Goal: Task Accomplishment & Management: Manage account settings

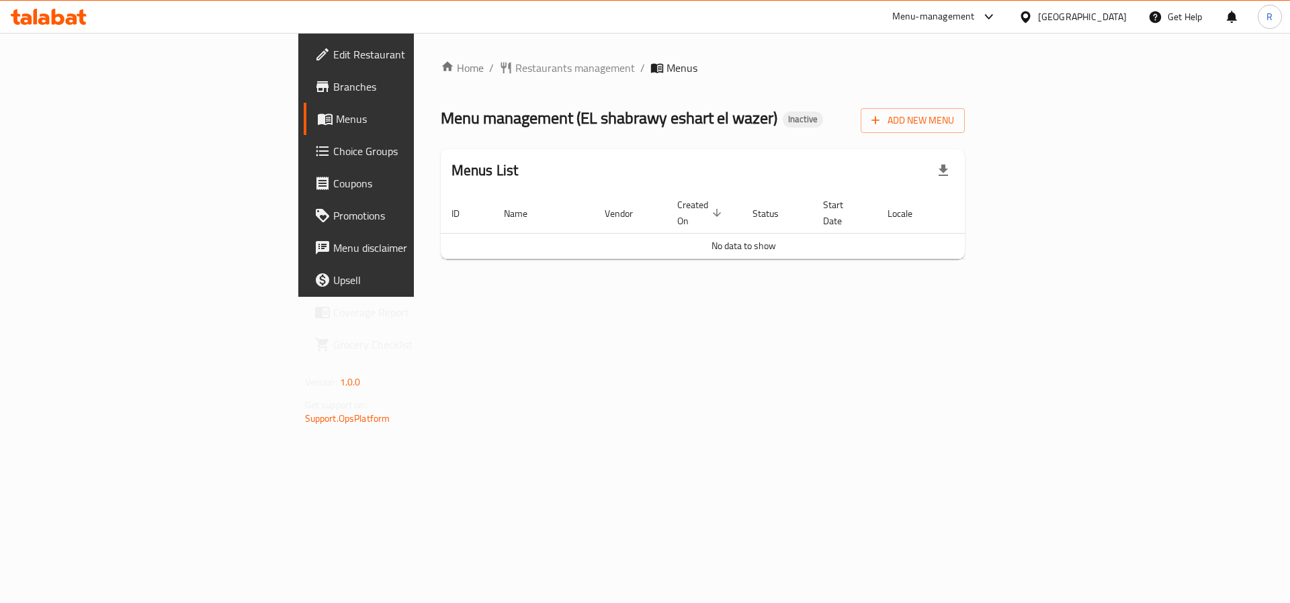
click at [965, 107] on div "Add New Menu" at bounding box center [913, 118] width 104 height 30
click at [882, 114] on icon "button" at bounding box center [875, 120] width 13 height 13
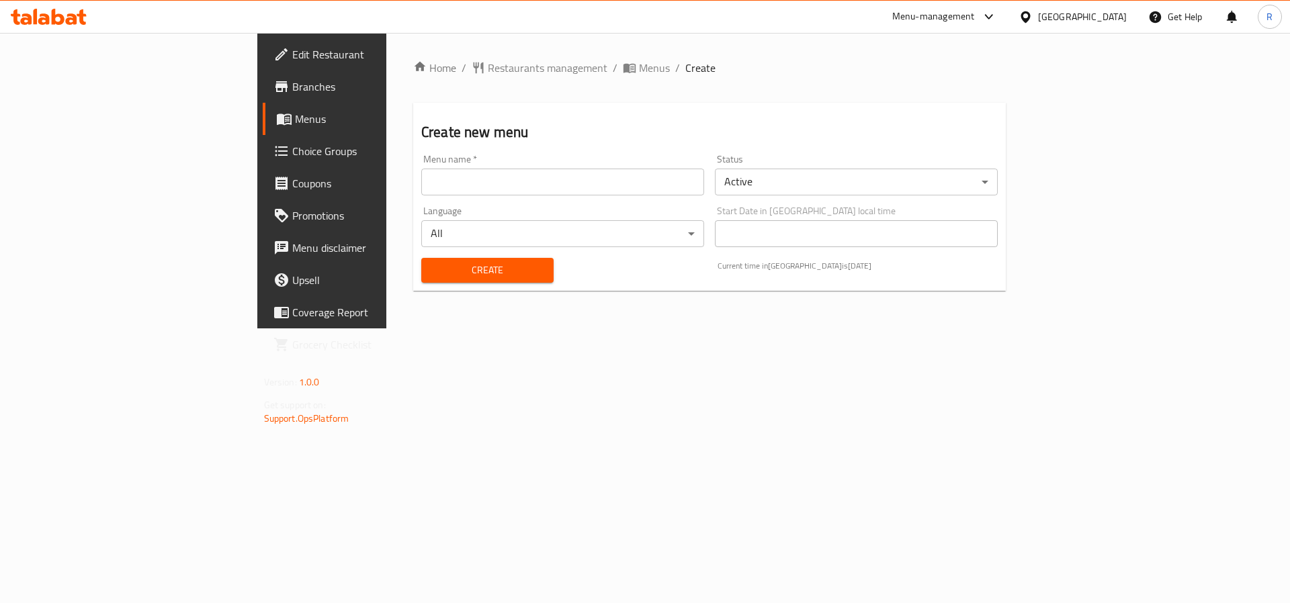
click at [458, 184] on input "text" at bounding box center [562, 182] width 283 height 27
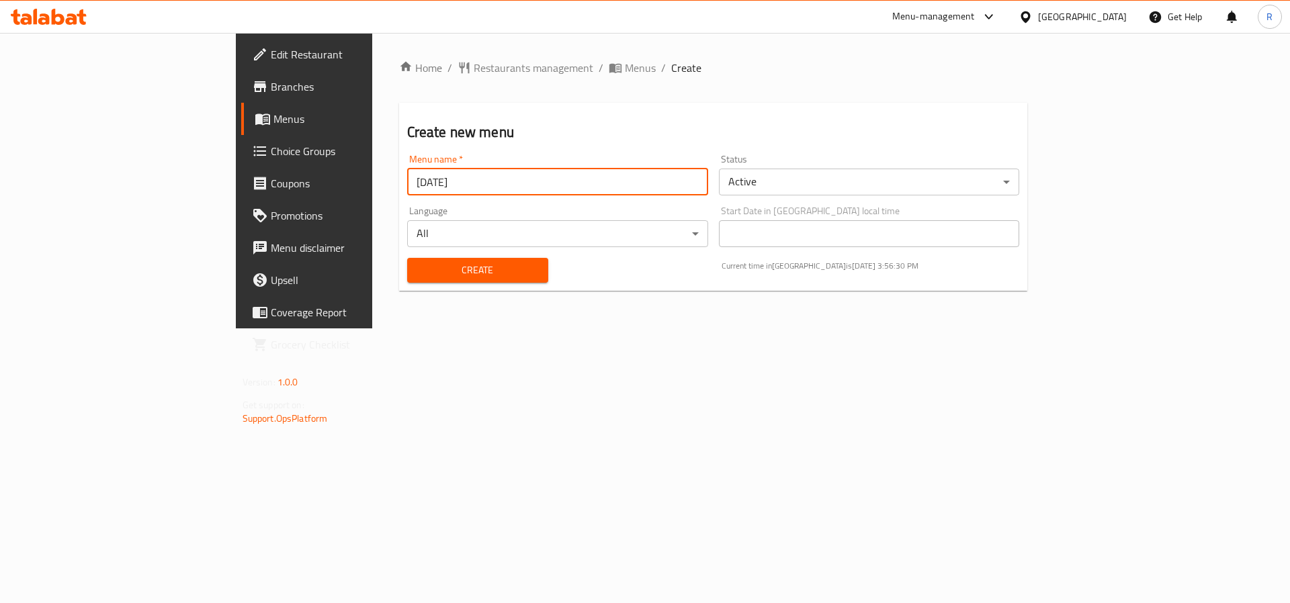
type input "[DATE]"
click at [460, 256] on div "Create" at bounding box center [477, 270] width 157 height 41
click at [462, 265] on span "Create" at bounding box center [478, 270] width 120 height 17
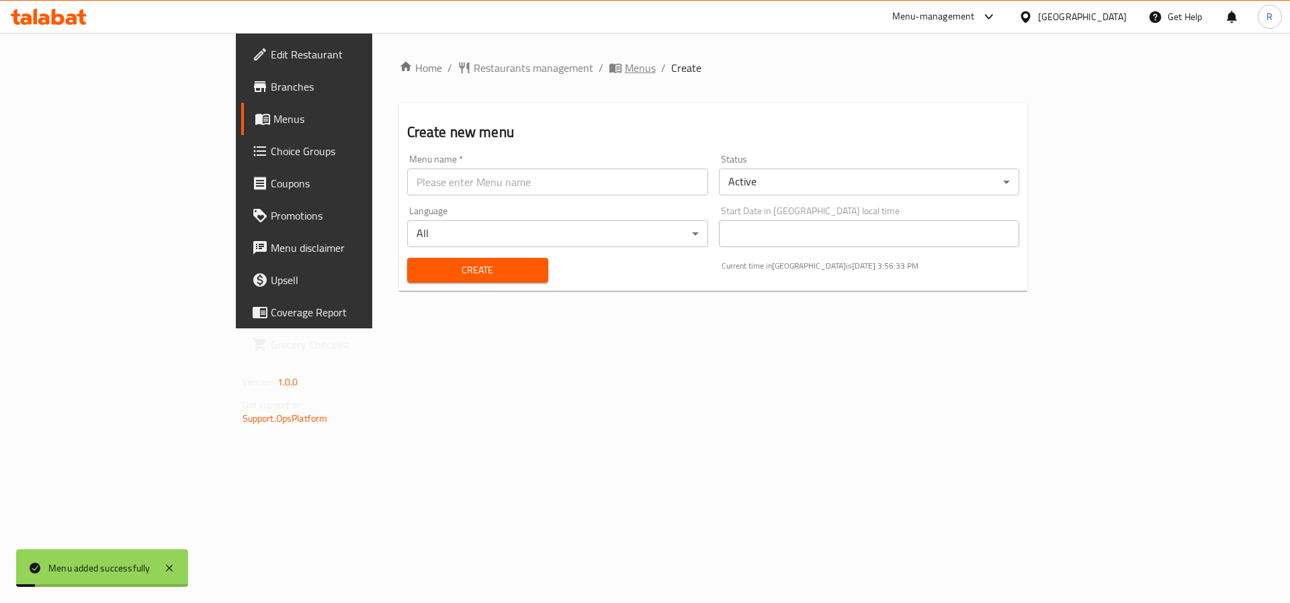
click at [625, 75] on span "Menus" at bounding box center [640, 68] width 31 height 16
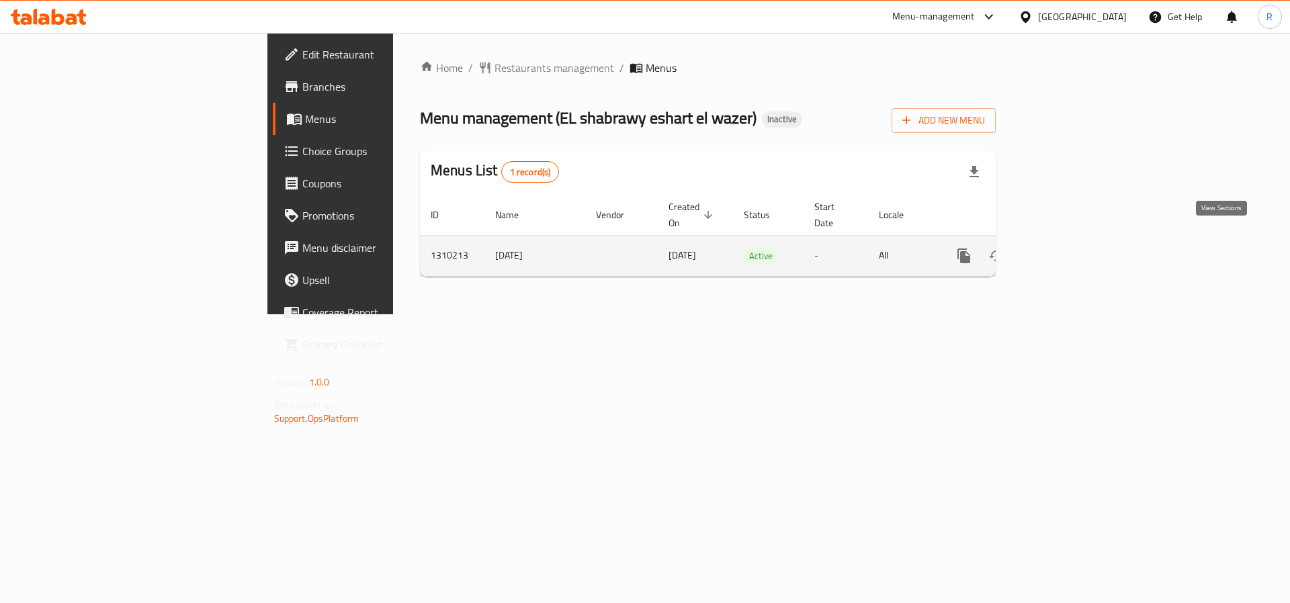
click at [1069, 248] on icon "enhanced table" at bounding box center [1061, 256] width 16 height 16
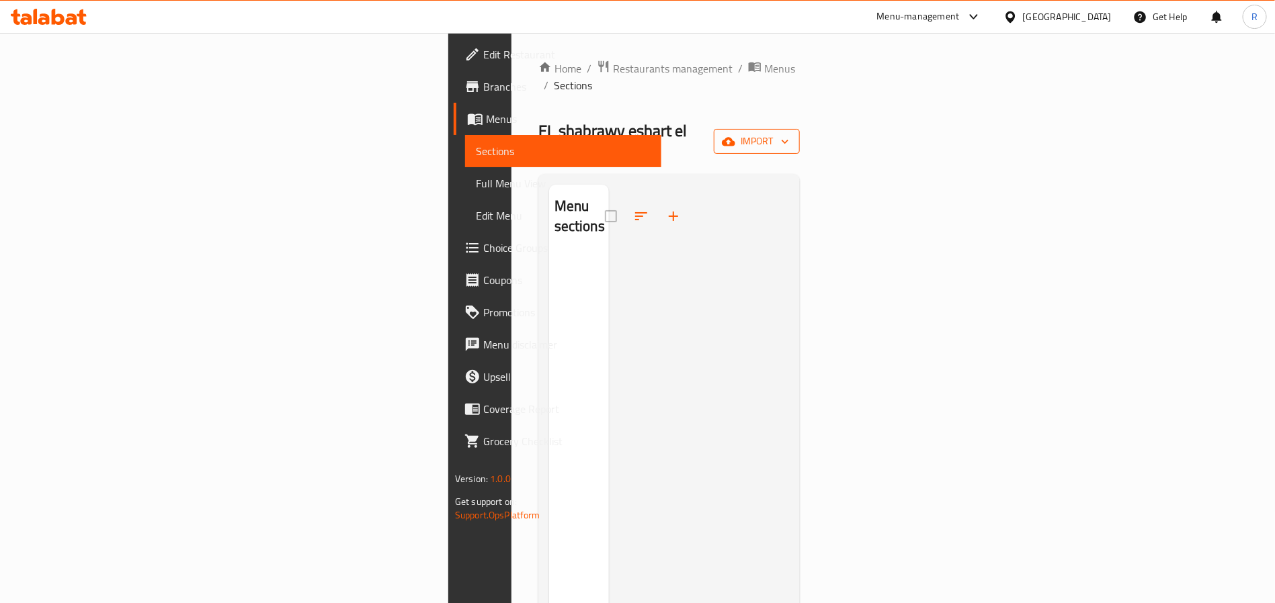
click at [789, 133] on span "import" at bounding box center [756, 141] width 65 height 17
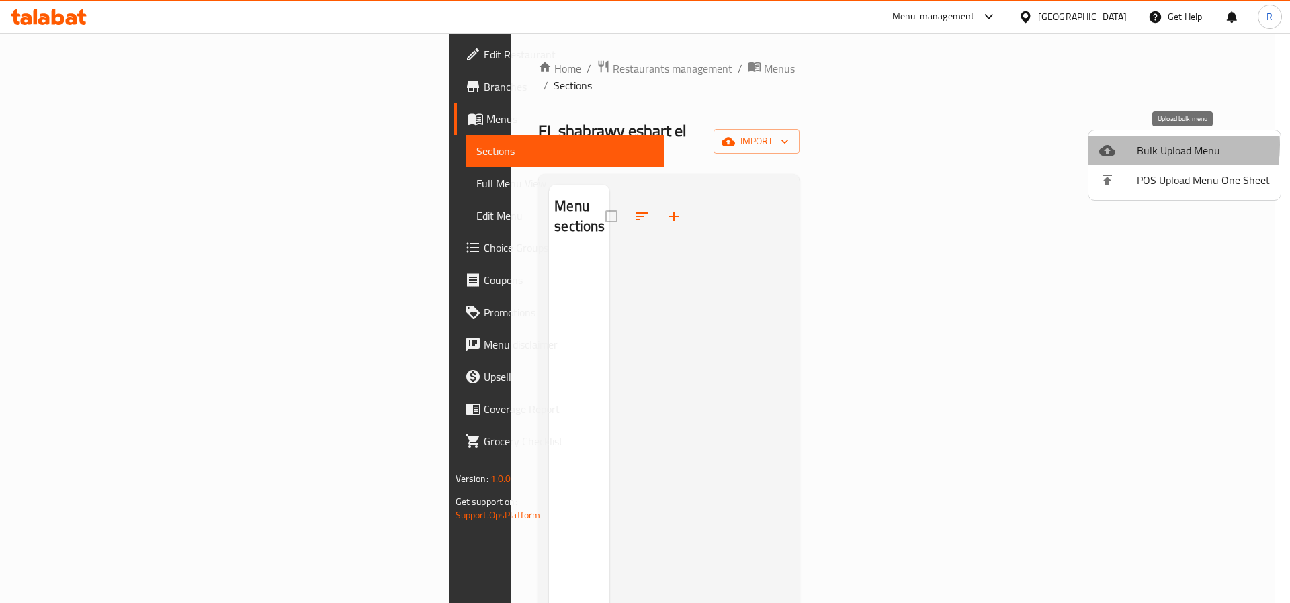
click at [1140, 145] on span "Bulk Upload Menu" at bounding box center [1203, 150] width 133 height 16
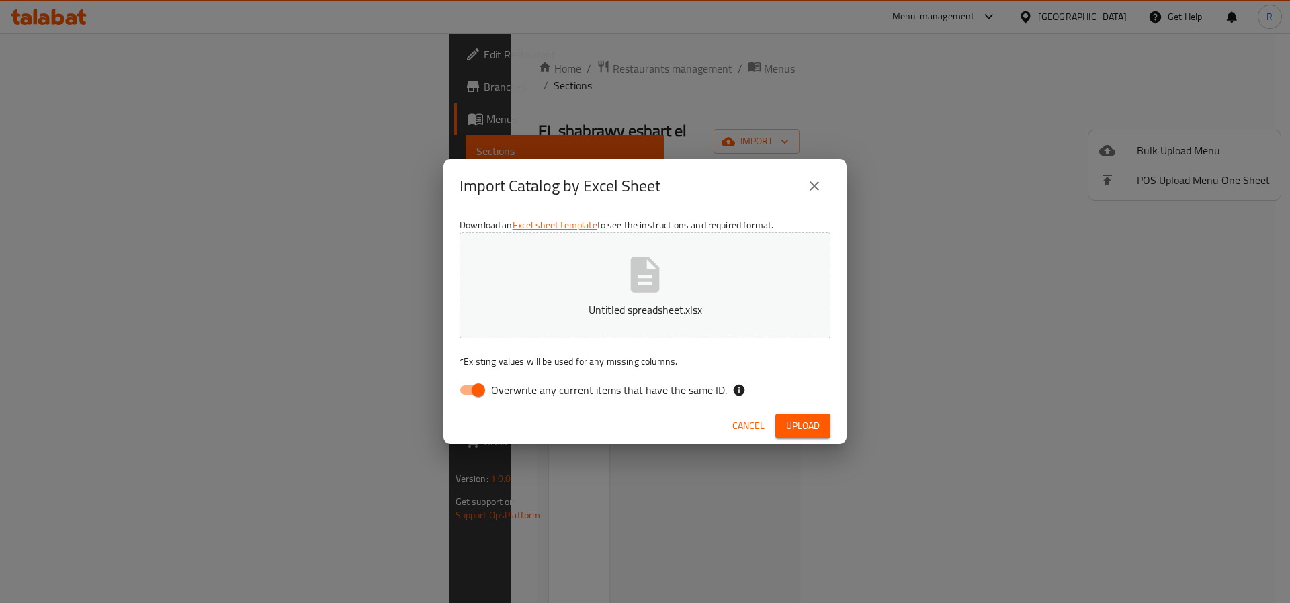
click at [478, 392] on input "Overwrite any current items that have the same ID." at bounding box center [478, 391] width 77 height 26
checkbox input "false"
click at [837, 405] on div "Download an Excel sheet template to see the instructions and required format. U…" at bounding box center [644, 310] width 403 height 195
click at [816, 423] on span "Upload" at bounding box center [803, 426] width 34 height 17
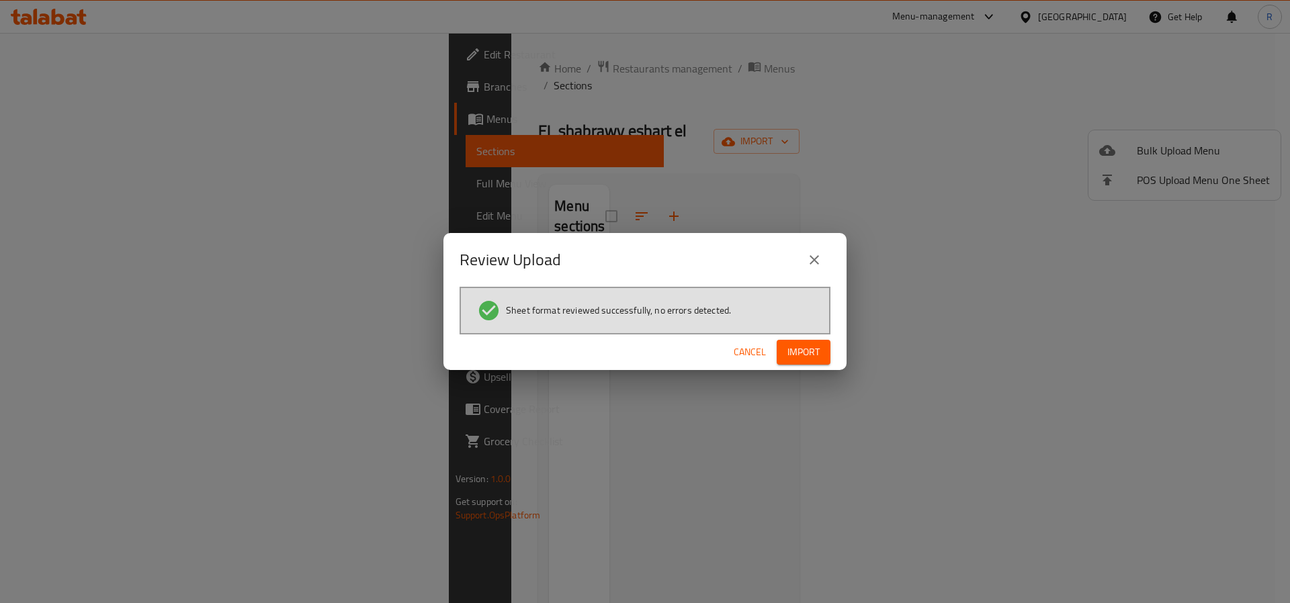
click at [819, 349] on span "Import" at bounding box center [804, 352] width 32 height 17
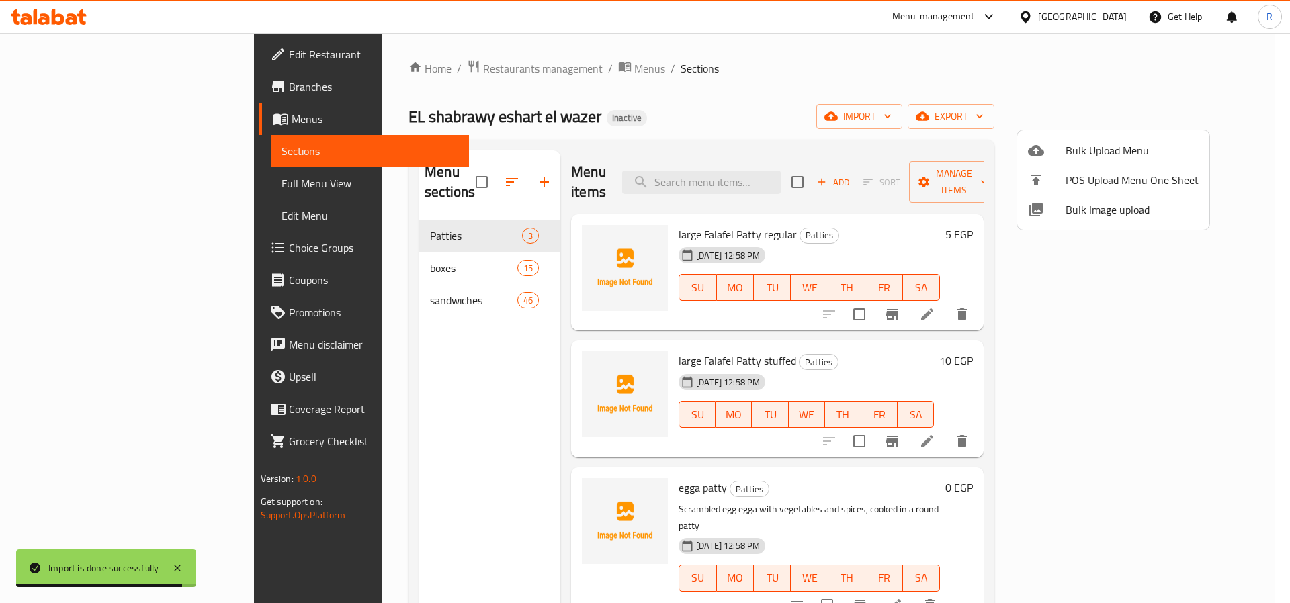
click at [73, 182] on div at bounding box center [645, 301] width 1290 height 603
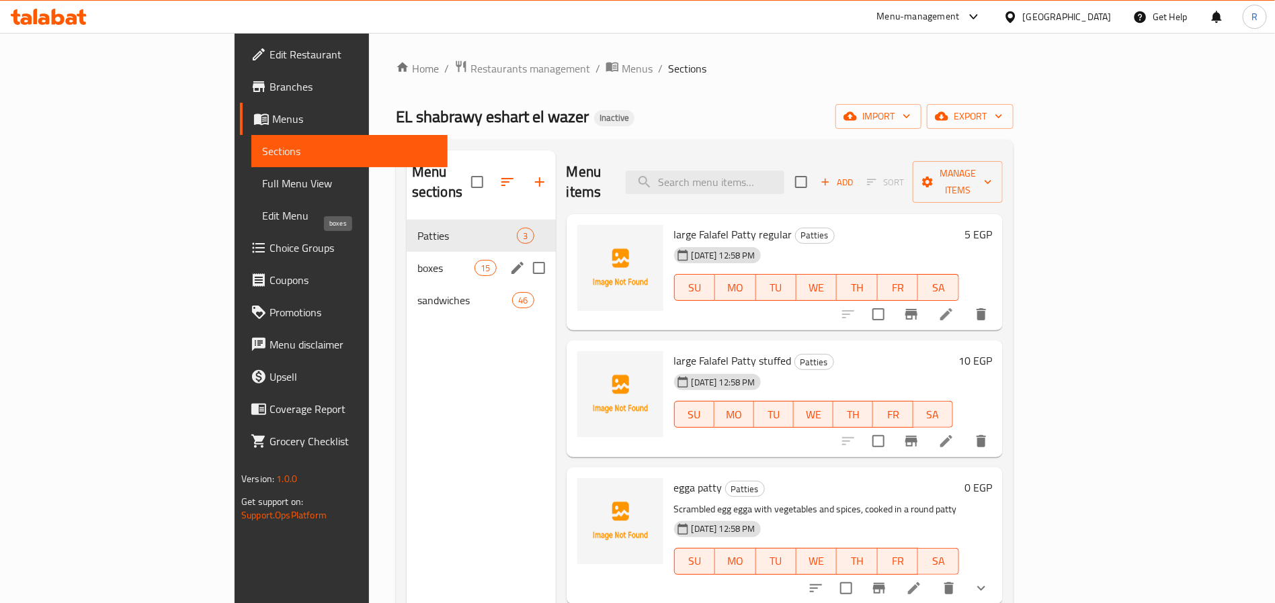
click at [417, 260] on span "boxes" at bounding box center [445, 268] width 57 height 16
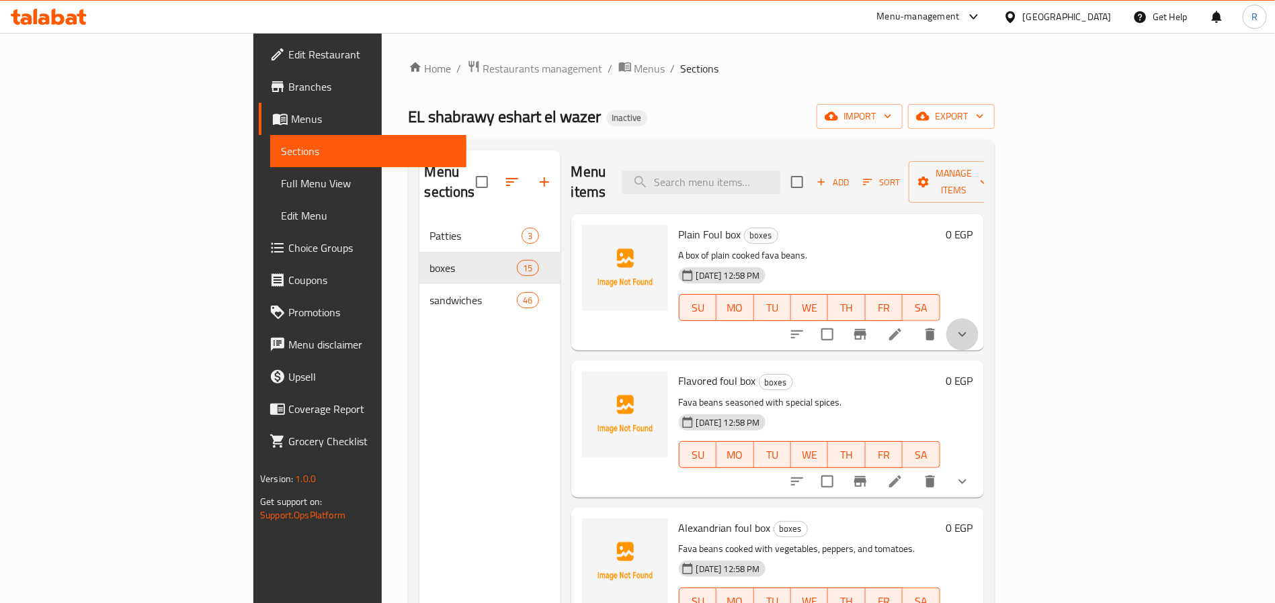
click at [978, 318] on button "show more" at bounding box center [962, 334] width 32 height 32
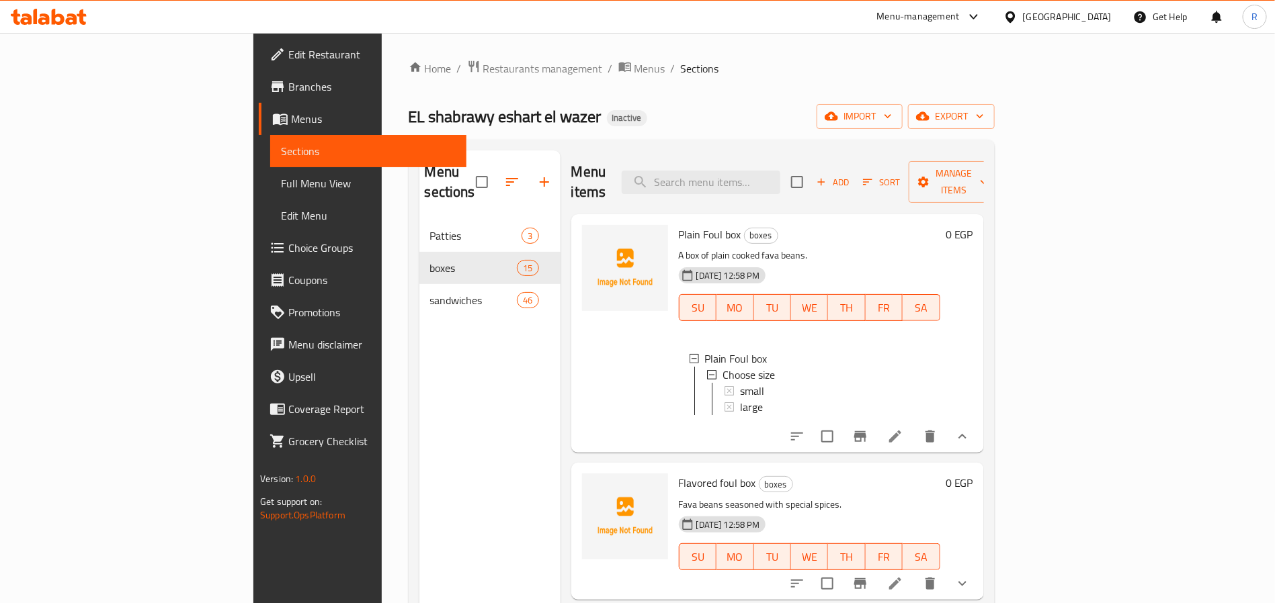
click at [978, 432] on button "show more" at bounding box center [962, 437] width 32 height 32
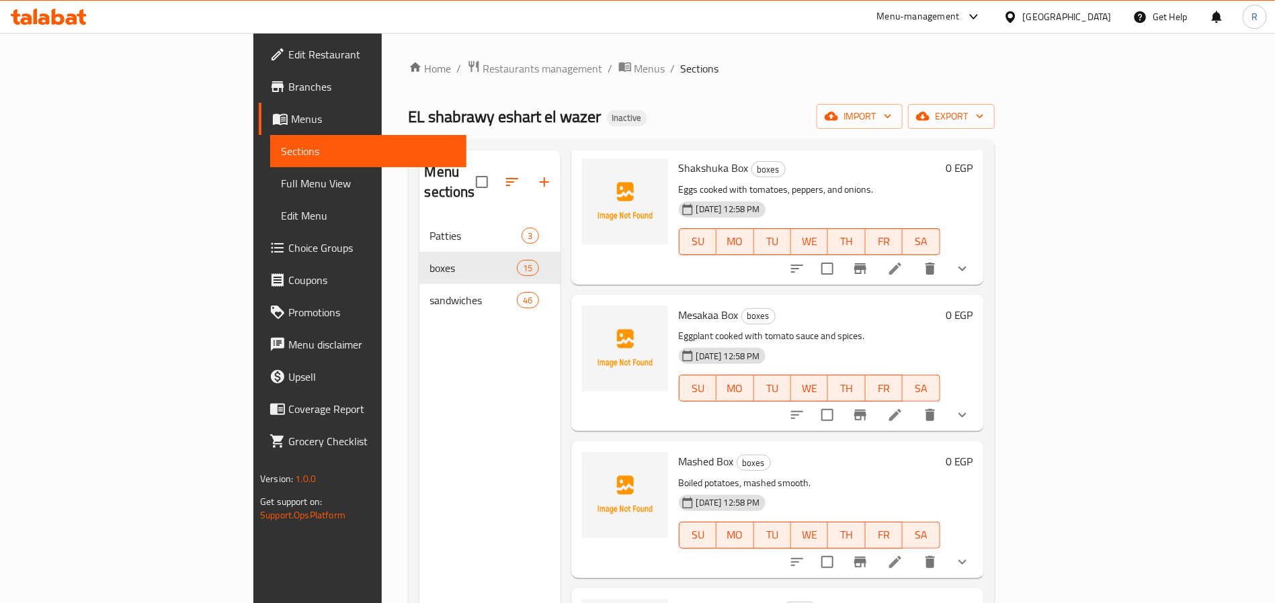
scroll to position [806, 0]
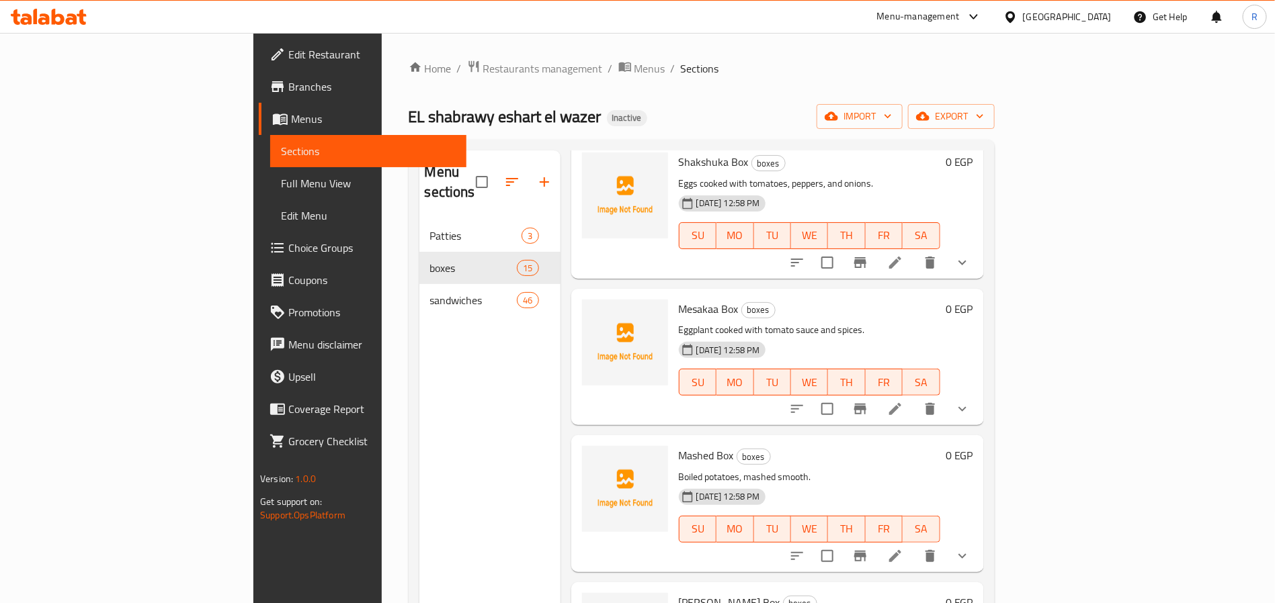
click at [978, 540] on button "show more" at bounding box center [962, 556] width 32 height 32
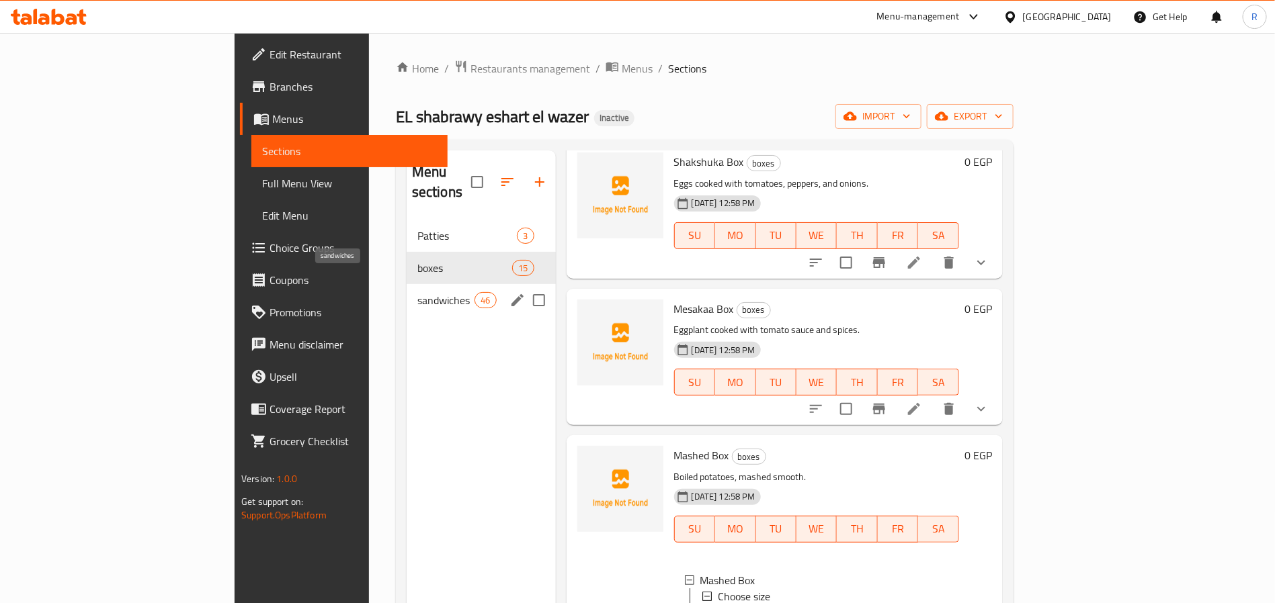
click at [417, 292] on span "sandwiches" at bounding box center [445, 300] width 57 height 16
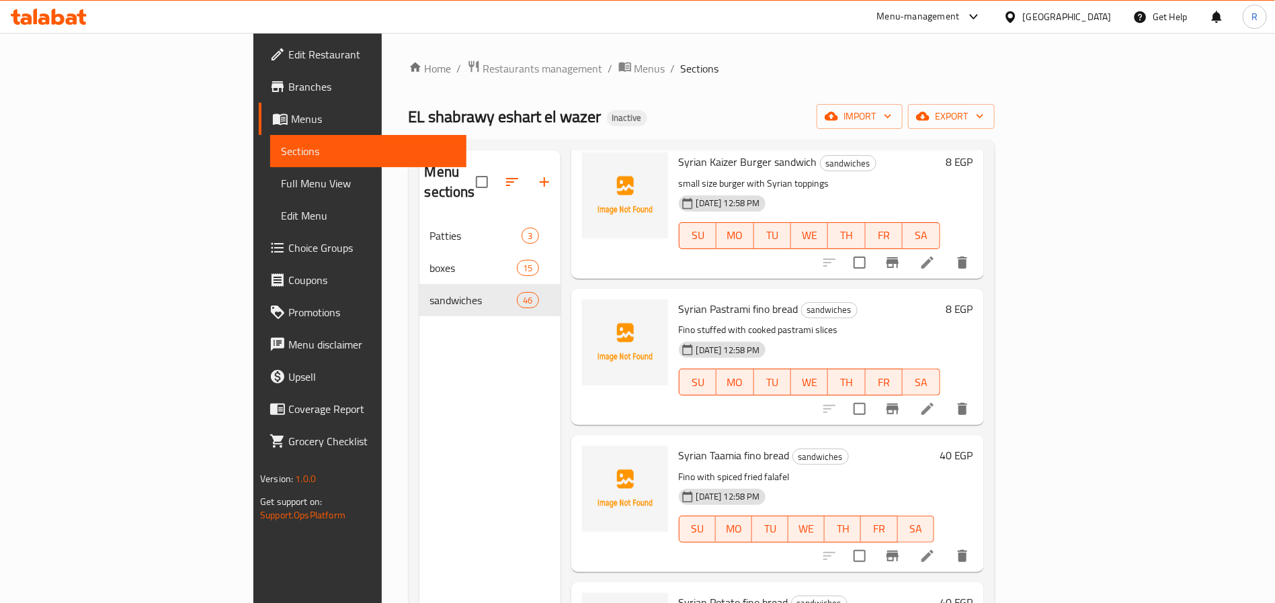
click at [281, 180] on span "Full Menu View" at bounding box center [368, 183] width 175 height 16
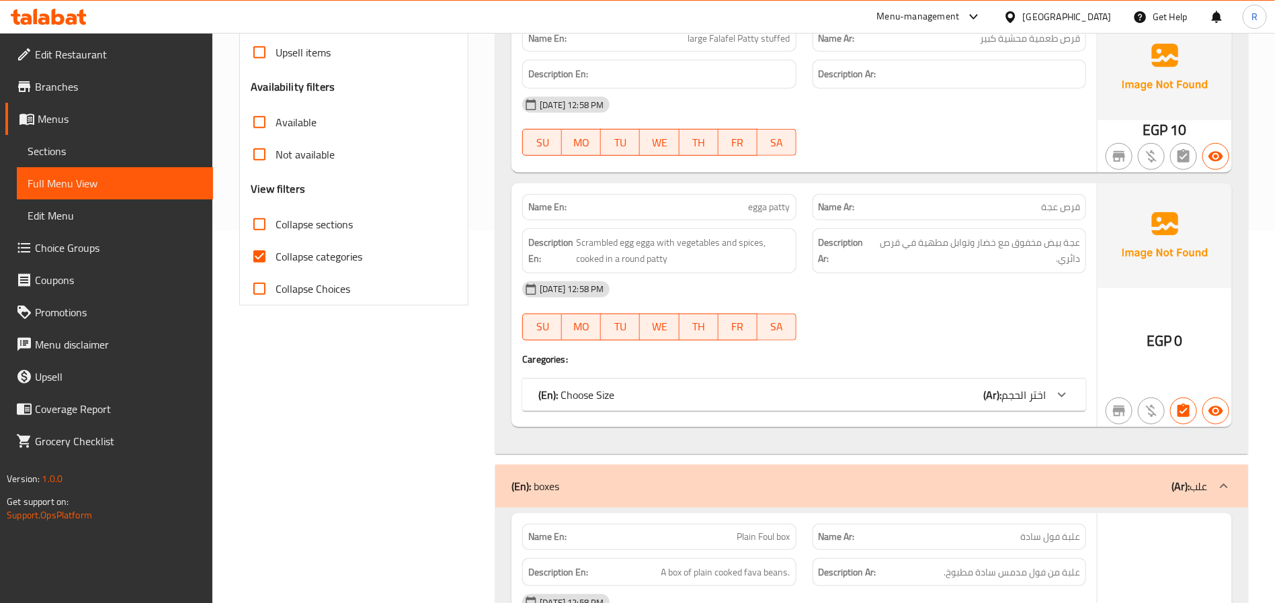
scroll to position [504, 0]
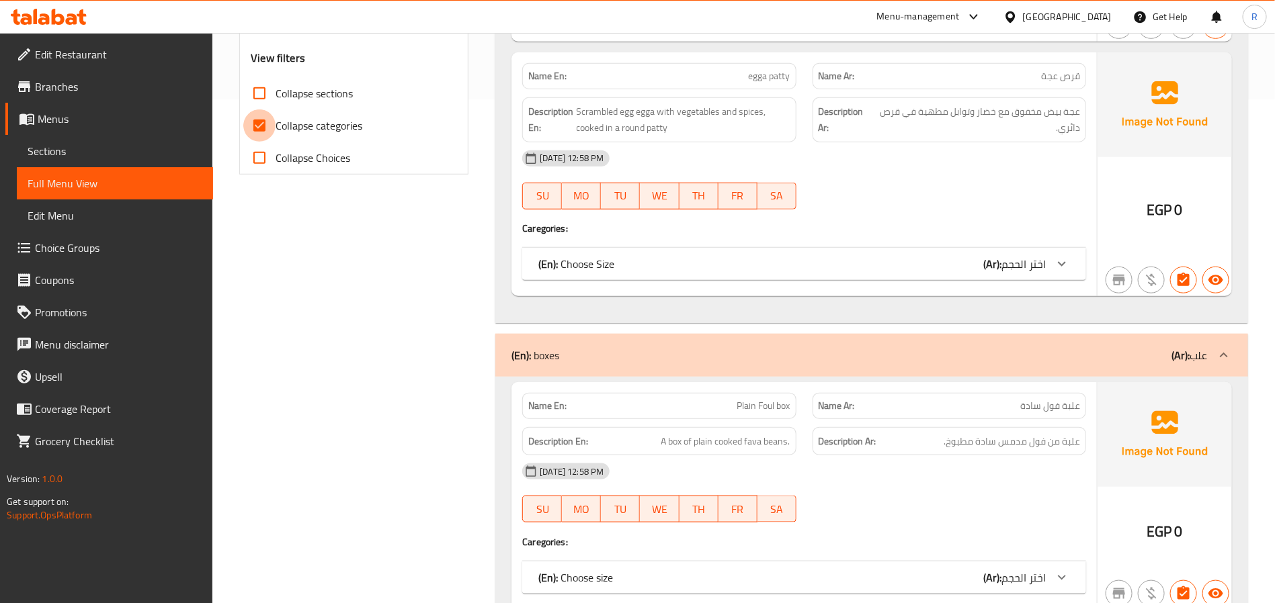
click at [256, 122] on input "Collapse categories" at bounding box center [259, 126] width 32 height 32
checkbox input "false"
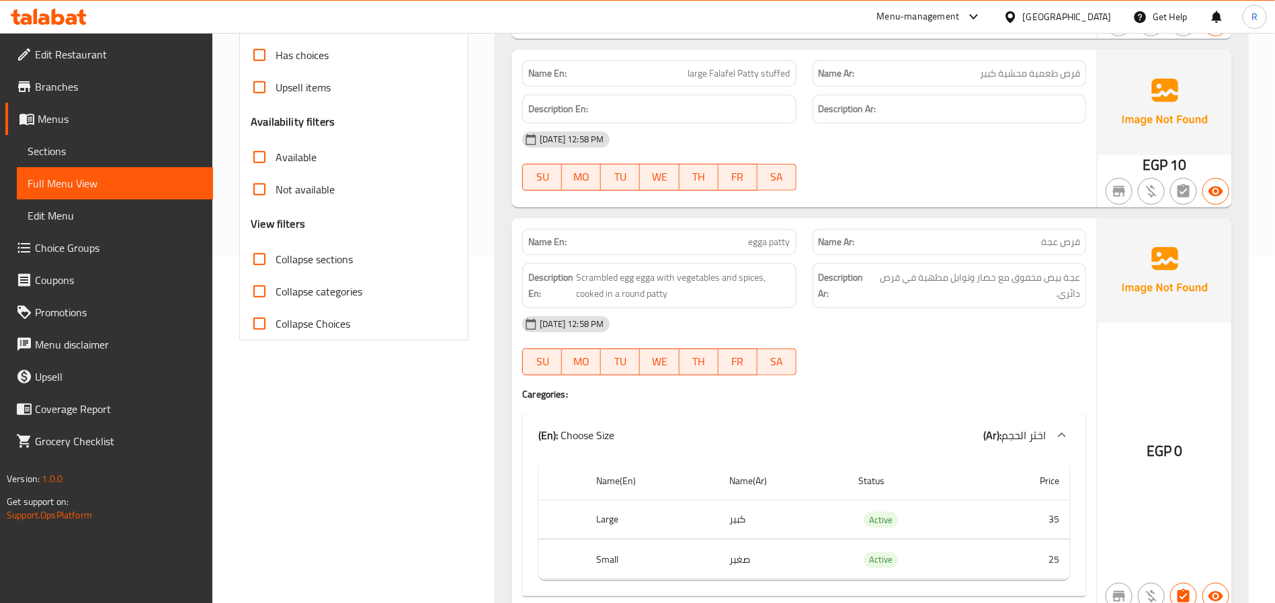
scroll to position [0, 0]
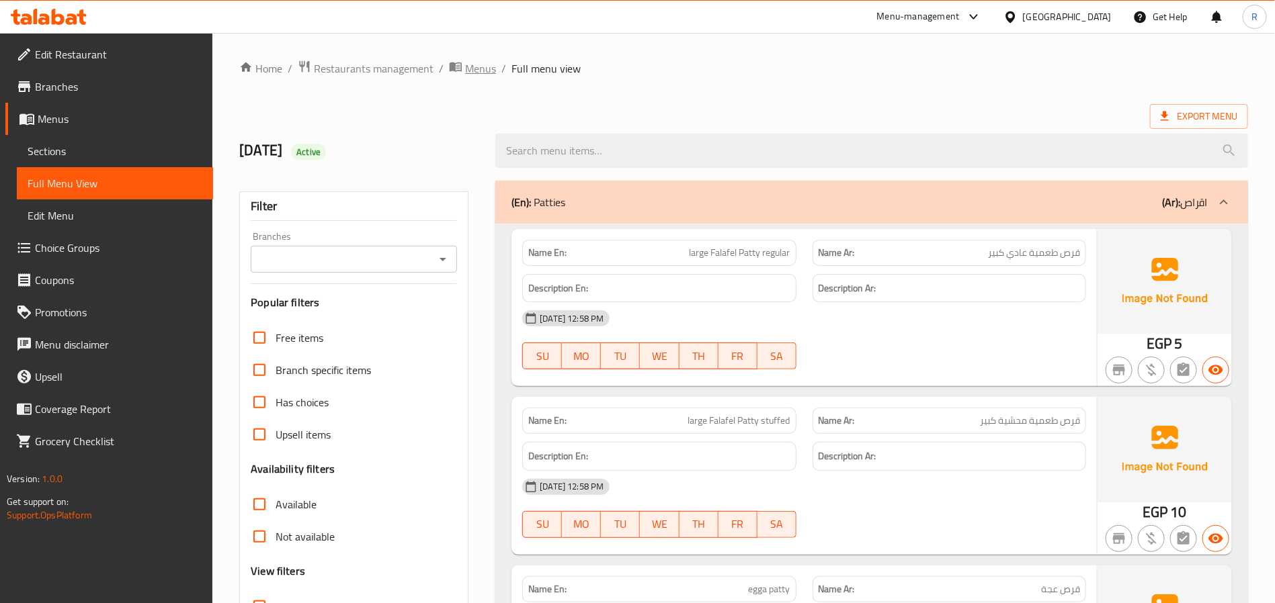
click at [468, 73] on span "Menus" at bounding box center [480, 68] width 31 height 16
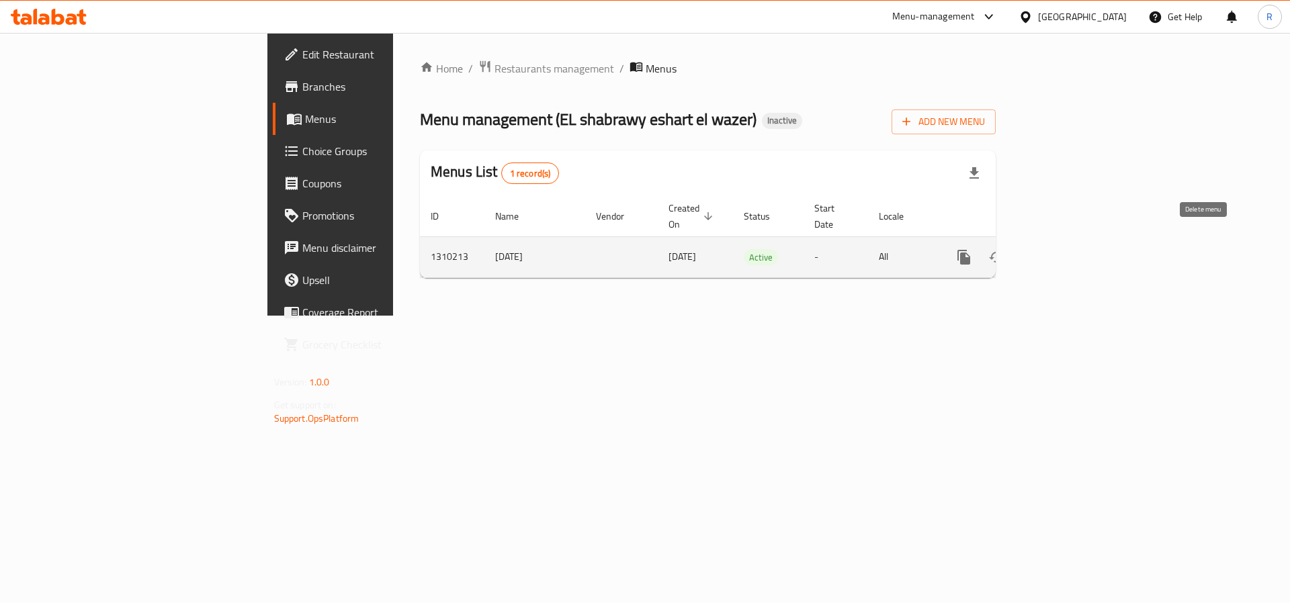
click at [1037, 249] on icon "enhanced table" at bounding box center [1029, 257] width 16 height 16
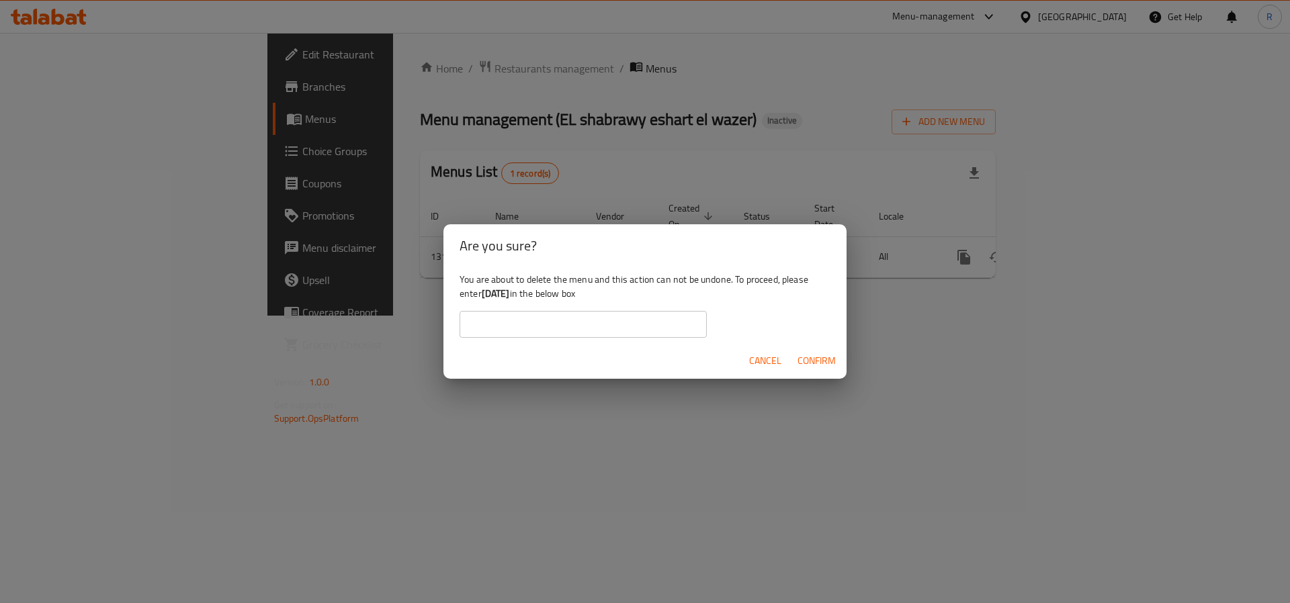
drag, startPoint x: 484, startPoint y: 295, endPoint x: 522, endPoint y: 292, distance: 38.4
click at [510, 292] on b "[DATE]" at bounding box center [496, 293] width 28 height 17
copy b "[DATE]"
click at [517, 321] on input "text" at bounding box center [583, 324] width 247 height 27
paste input "[DATE]"
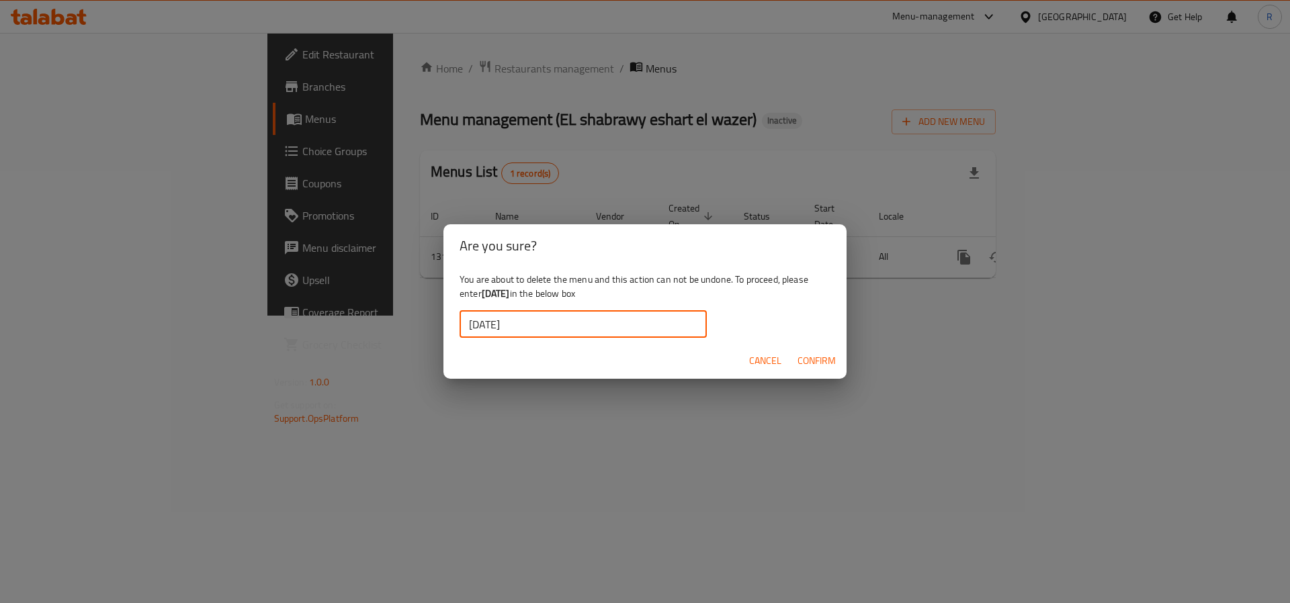
type input "[DATE]"
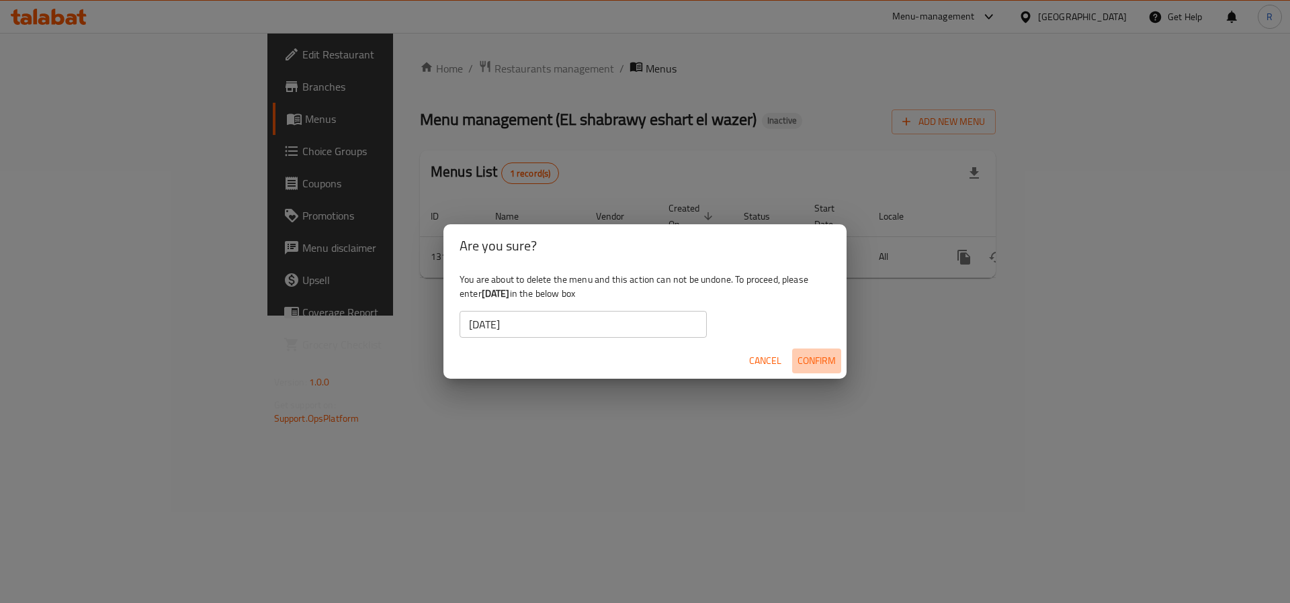
click at [803, 353] on span "Confirm" at bounding box center [817, 361] width 38 height 17
click at [813, 361] on span "Confirm" at bounding box center [817, 361] width 38 height 17
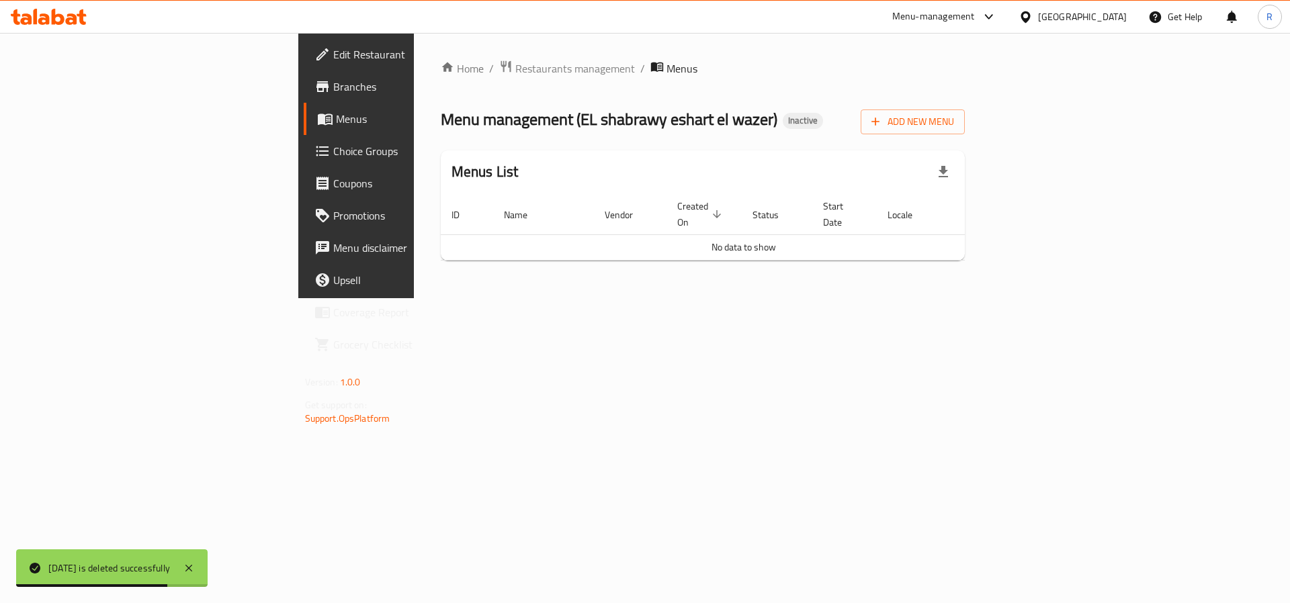
click at [780, 298] on div "Home / Restaurants management / Menus Menu management ( EL shabrawy eshart el w…" at bounding box center [703, 165] width 579 height 265
click at [965, 132] on button "Add New Menu" at bounding box center [913, 122] width 104 height 25
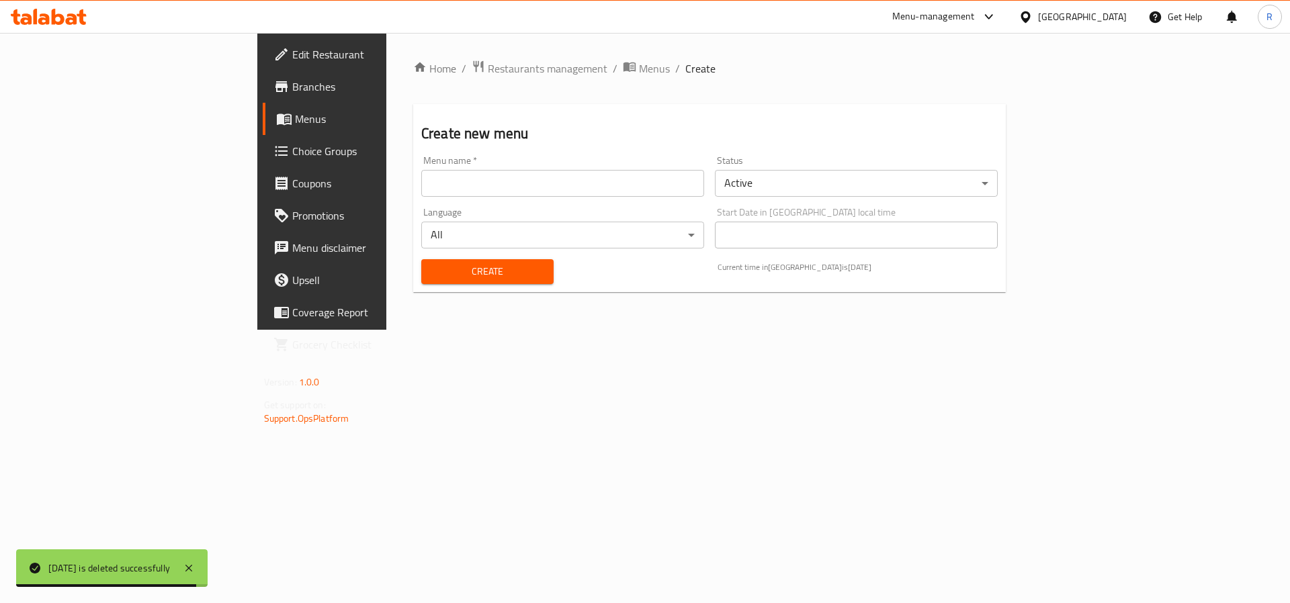
click at [421, 196] on input "text" at bounding box center [562, 183] width 283 height 27
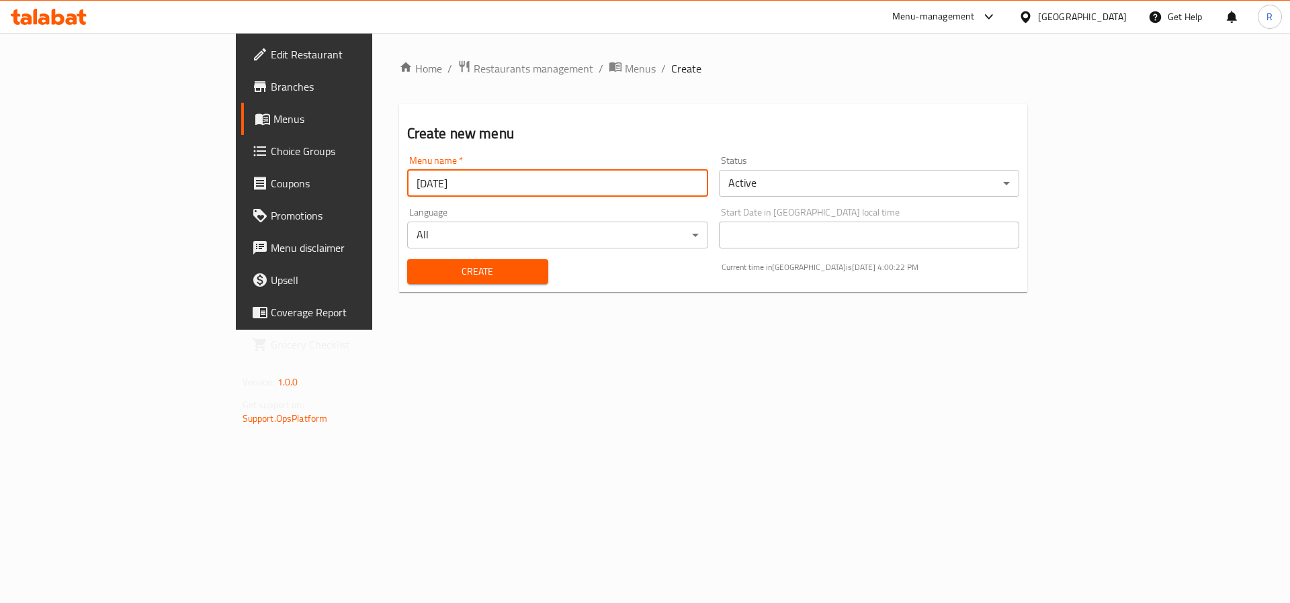
type input "[DATE]"
click at [523, 288] on div "Create Current time in [GEOGRAPHIC_DATA] is [DATE] 4:00:22 PM" at bounding box center [713, 271] width 629 height 41
click at [454, 276] on span "Create" at bounding box center [478, 271] width 120 height 17
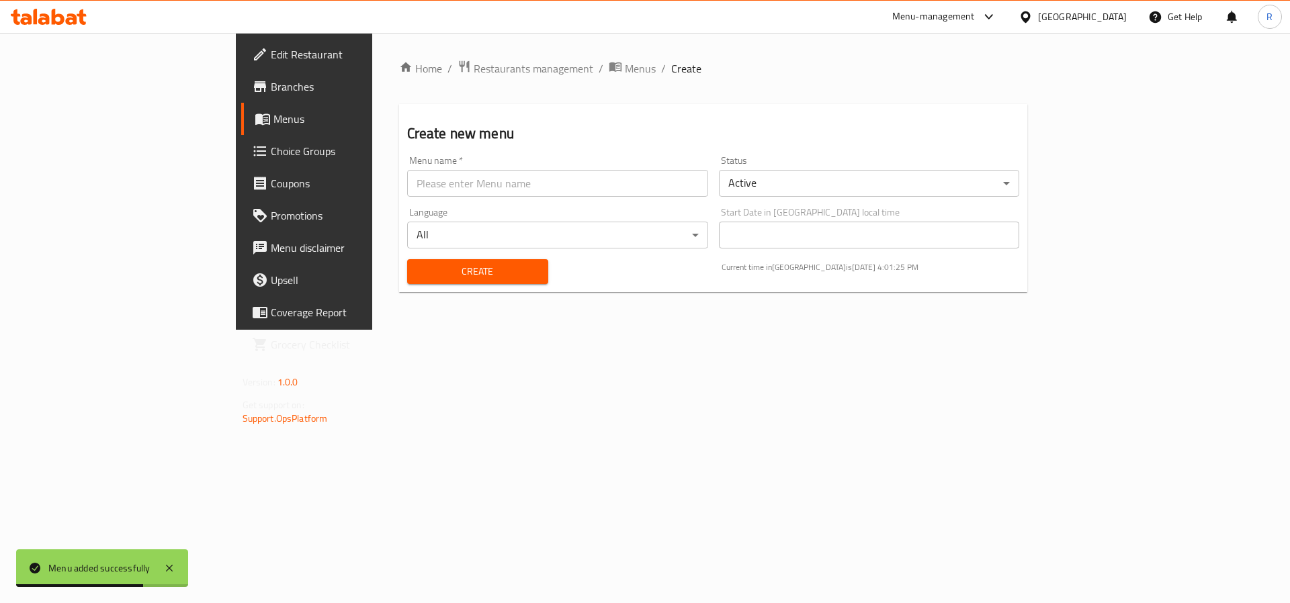
drag, startPoint x: 484, startPoint y: 351, endPoint x: 482, endPoint y: 253, distance: 98.1
click at [484, 330] on div "Home / Restaurants management / Menus / Create Create new menu Menu name   * Me…" at bounding box center [713, 181] width 683 height 297
click at [625, 71] on span "Menus" at bounding box center [640, 68] width 31 height 16
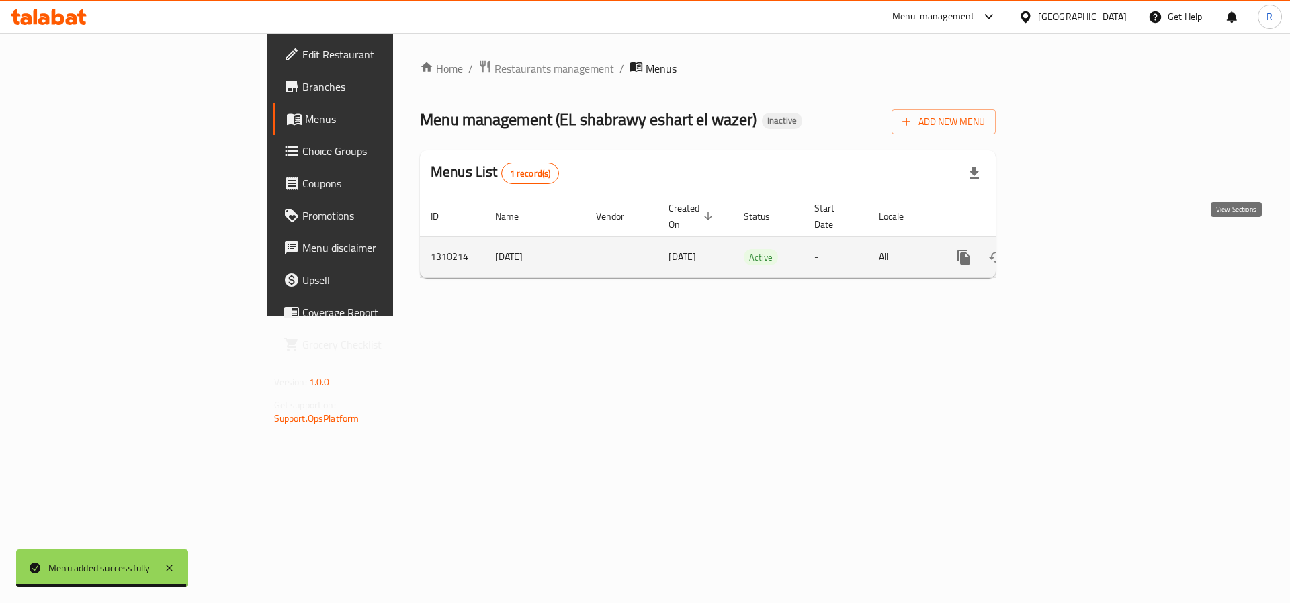
click at [1069, 249] on icon "enhanced table" at bounding box center [1061, 257] width 16 height 16
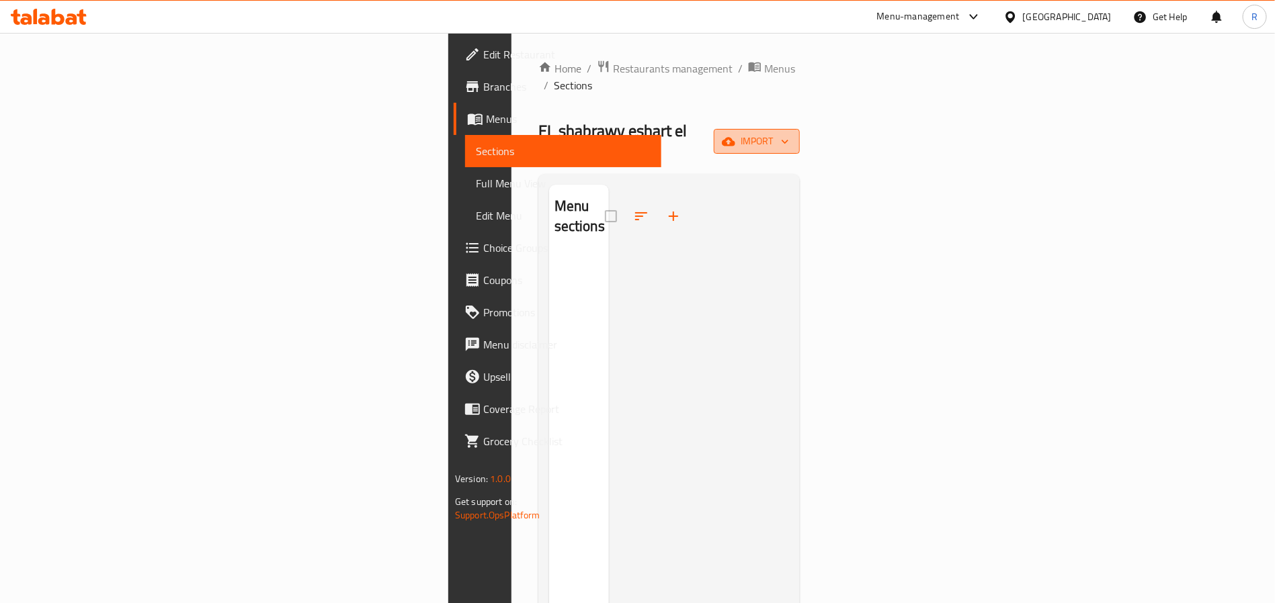
click at [789, 133] on span "import" at bounding box center [756, 141] width 65 height 17
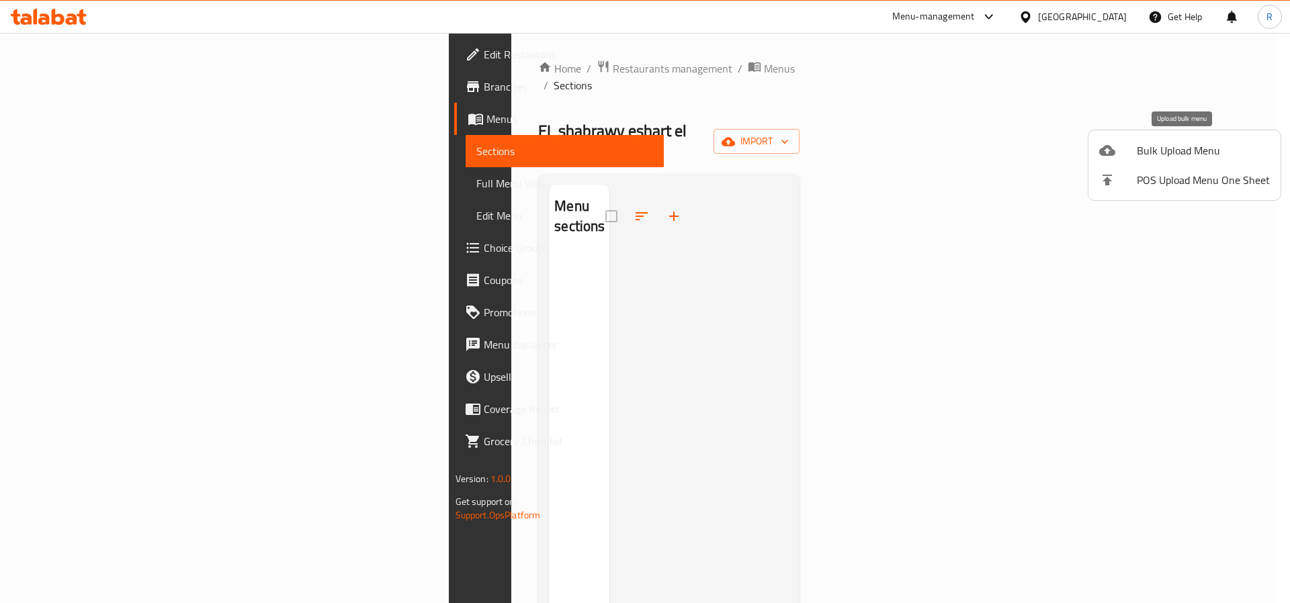
click at [1168, 148] on span "Bulk Upload Menu" at bounding box center [1203, 150] width 133 height 16
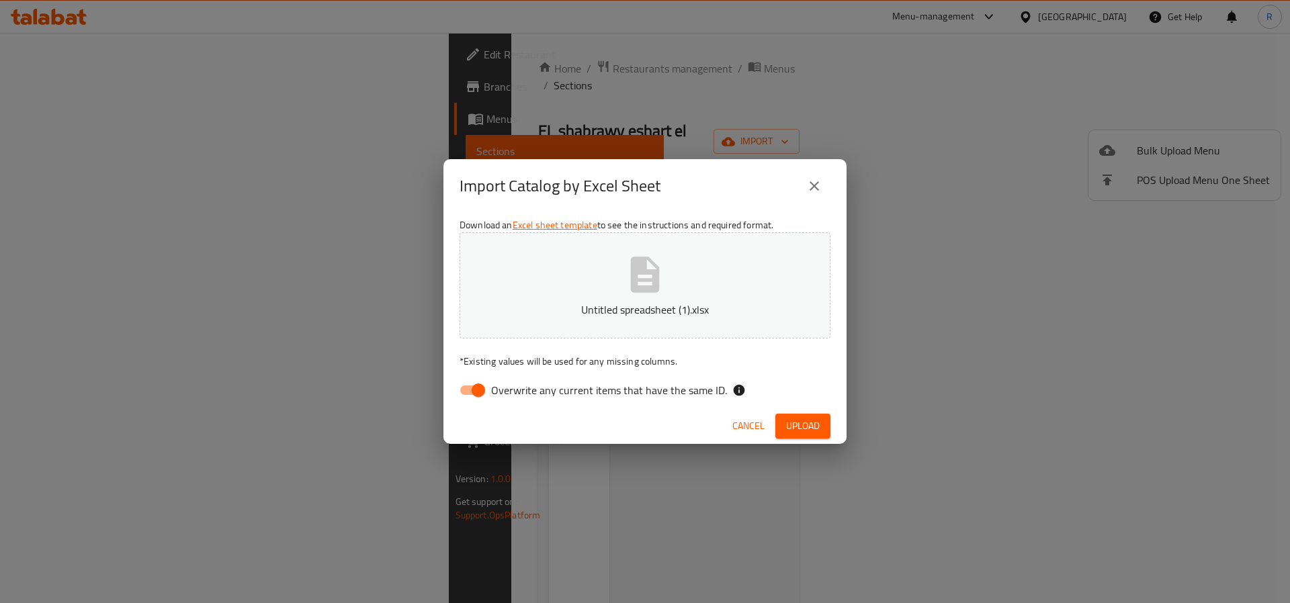
click at [480, 389] on input "Overwrite any current items that have the same ID." at bounding box center [478, 391] width 77 height 26
checkbox input "false"
click at [808, 424] on span "Upload" at bounding box center [803, 426] width 34 height 17
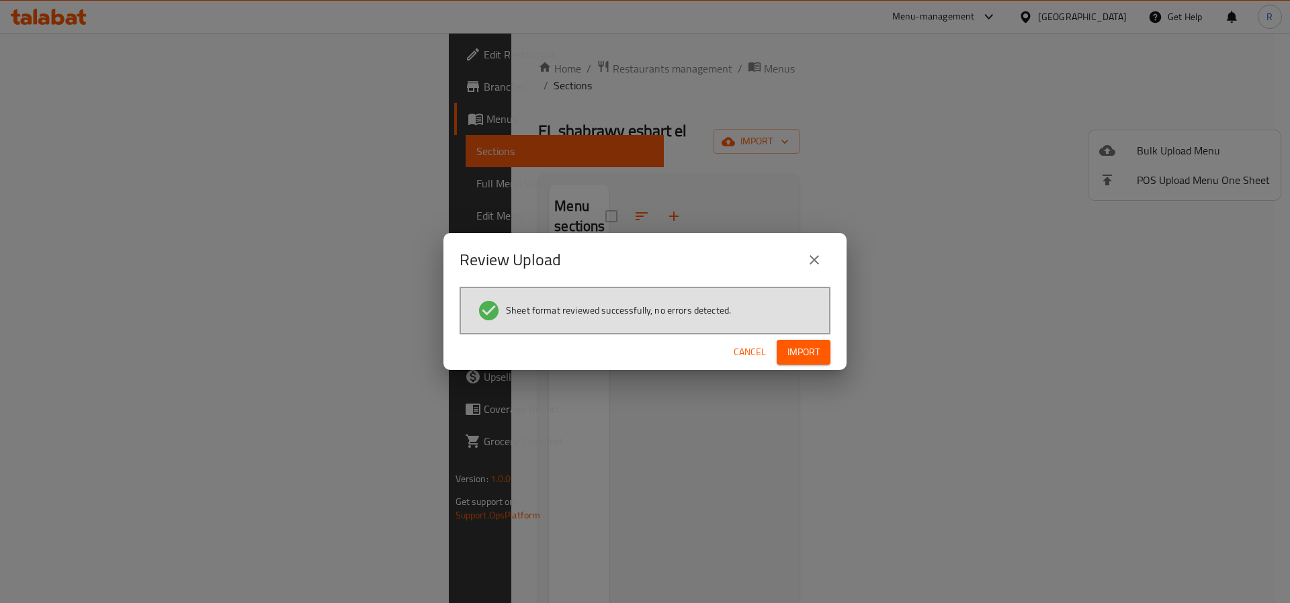
click at [806, 347] on span "Import" at bounding box center [804, 352] width 32 height 17
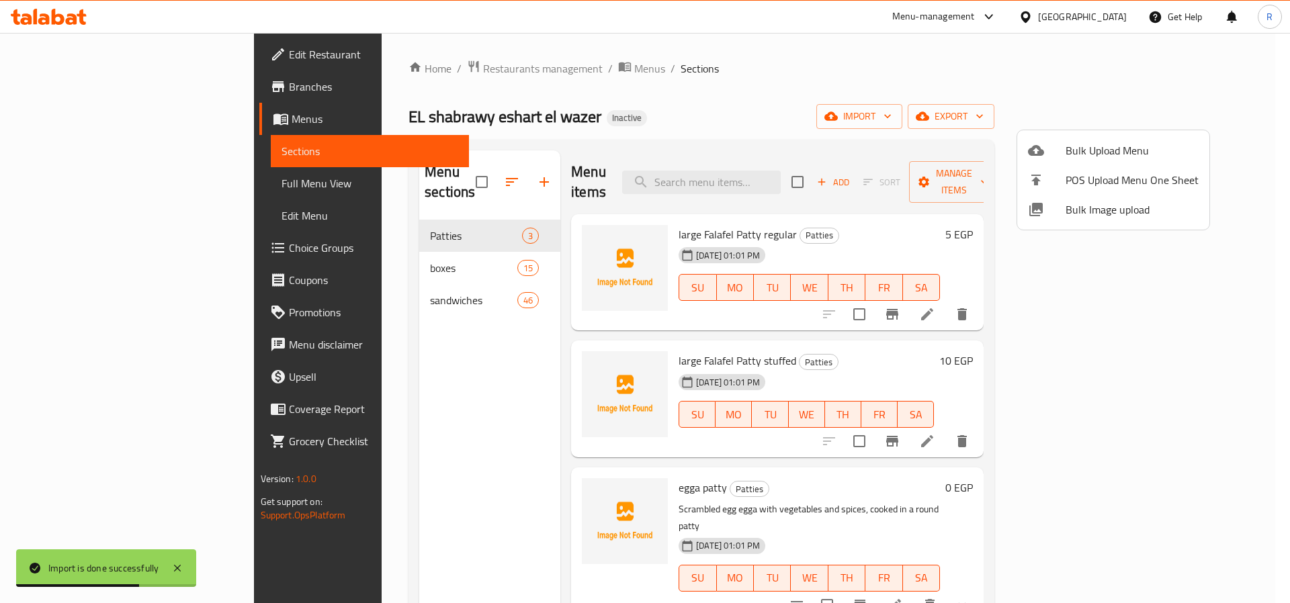
click at [57, 182] on div at bounding box center [645, 301] width 1290 height 603
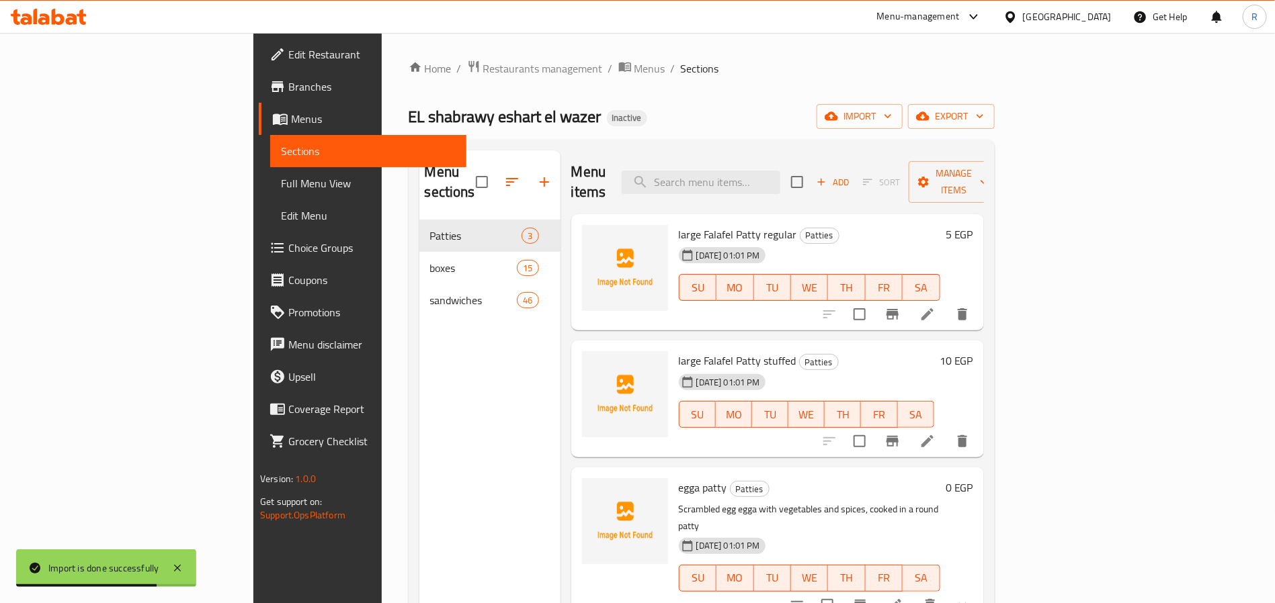
click at [281, 182] on span "Full Menu View" at bounding box center [368, 183] width 175 height 16
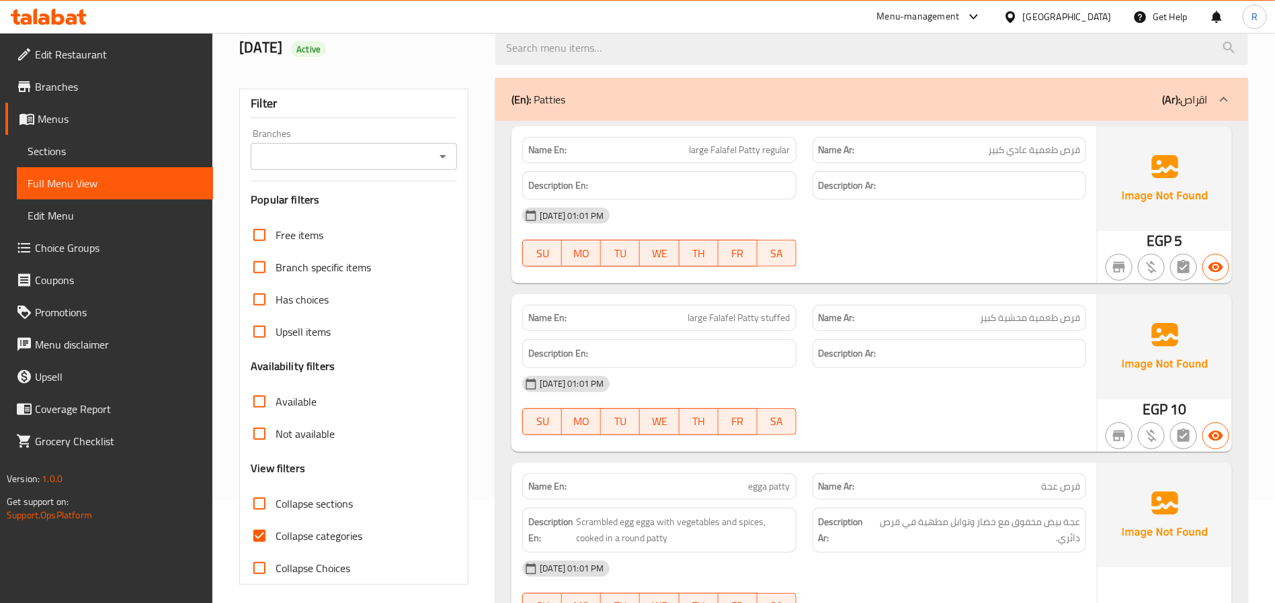
scroll to position [202, 0]
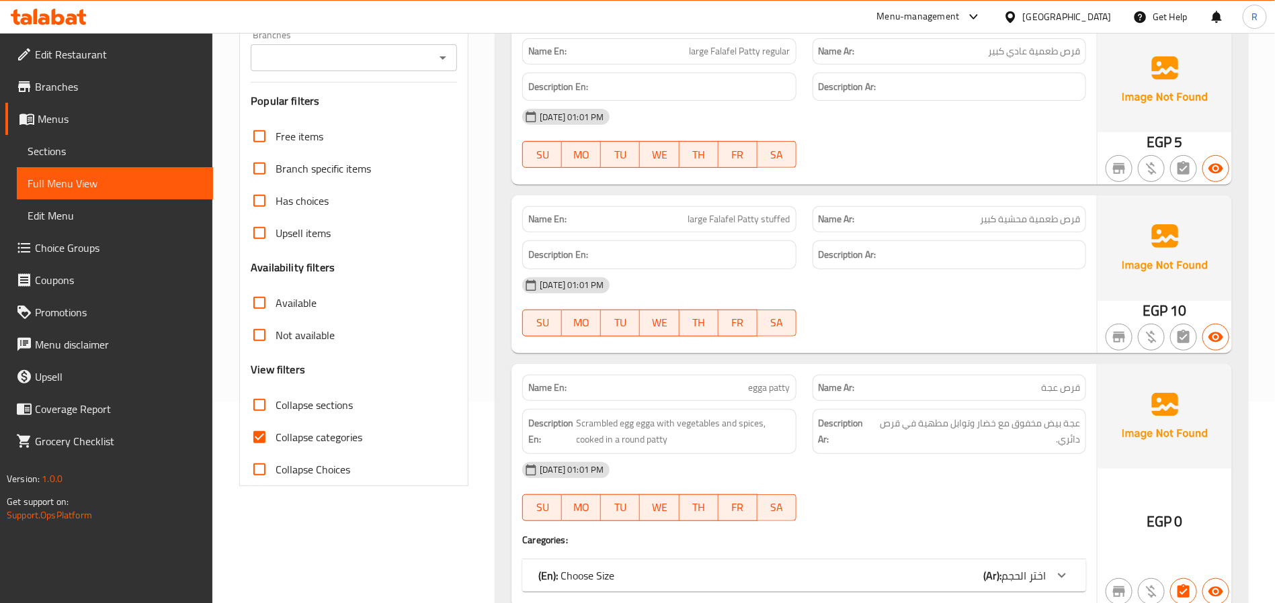
click at [259, 424] on input "Collapse categories" at bounding box center [259, 437] width 32 height 32
checkbox input "false"
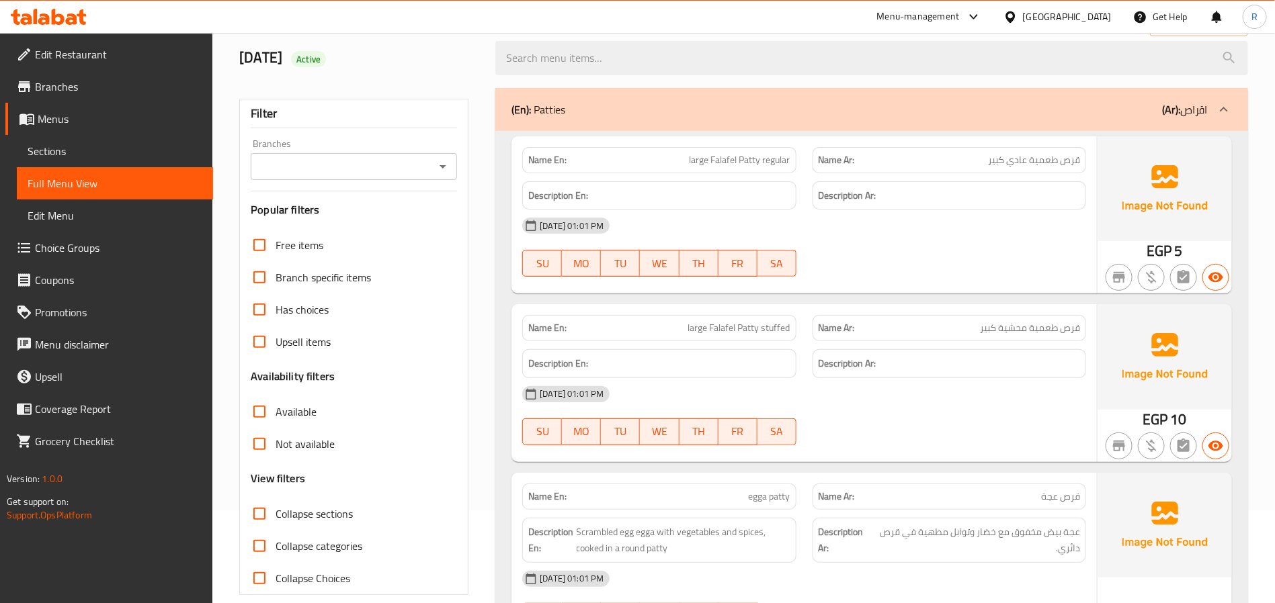
scroll to position [0, 0]
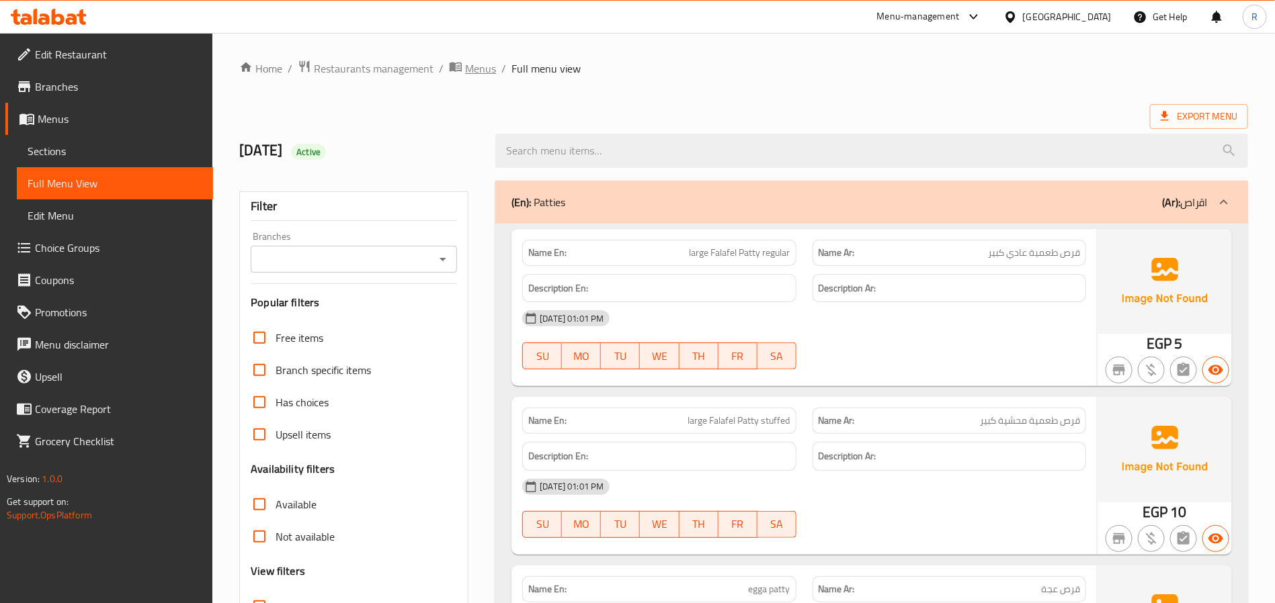
click at [488, 71] on span "Menus" at bounding box center [480, 68] width 31 height 16
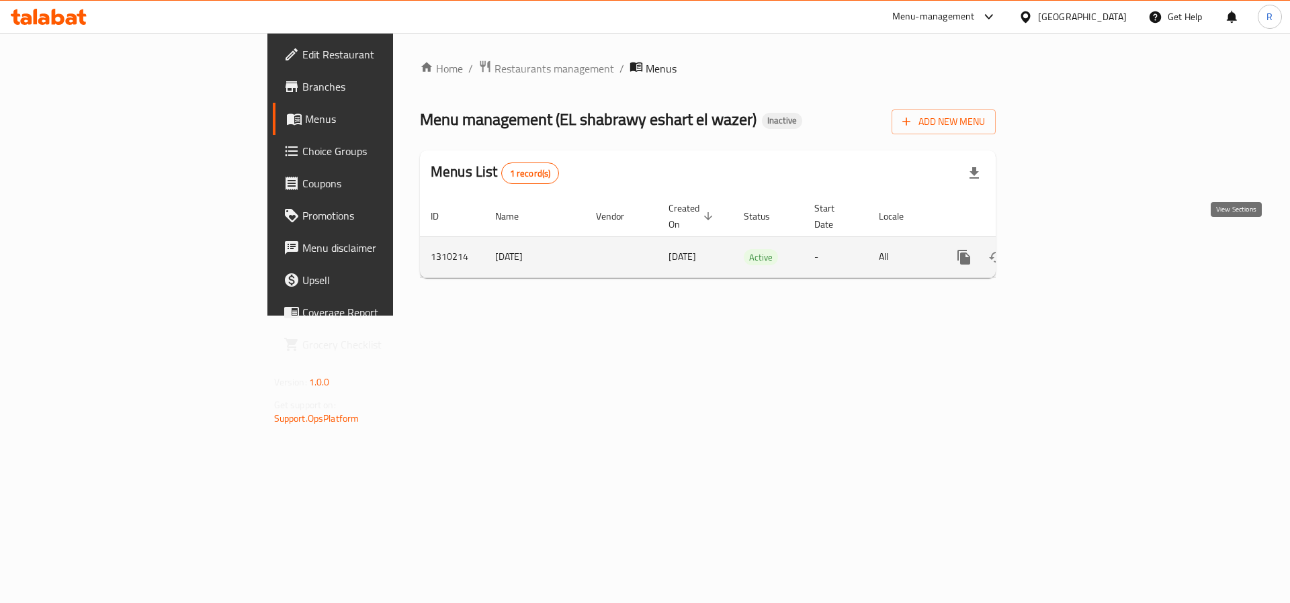
click at [1069, 249] on icon "enhanced table" at bounding box center [1061, 257] width 16 height 16
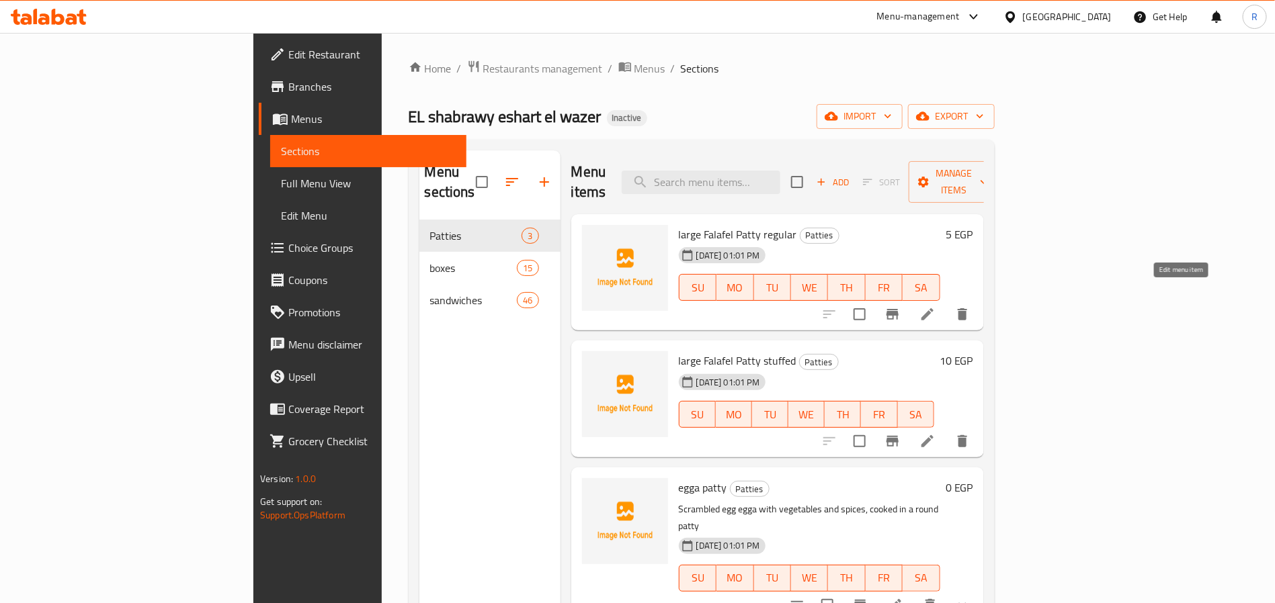
click at [933, 308] on icon at bounding box center [927, 314] width 12 height 12
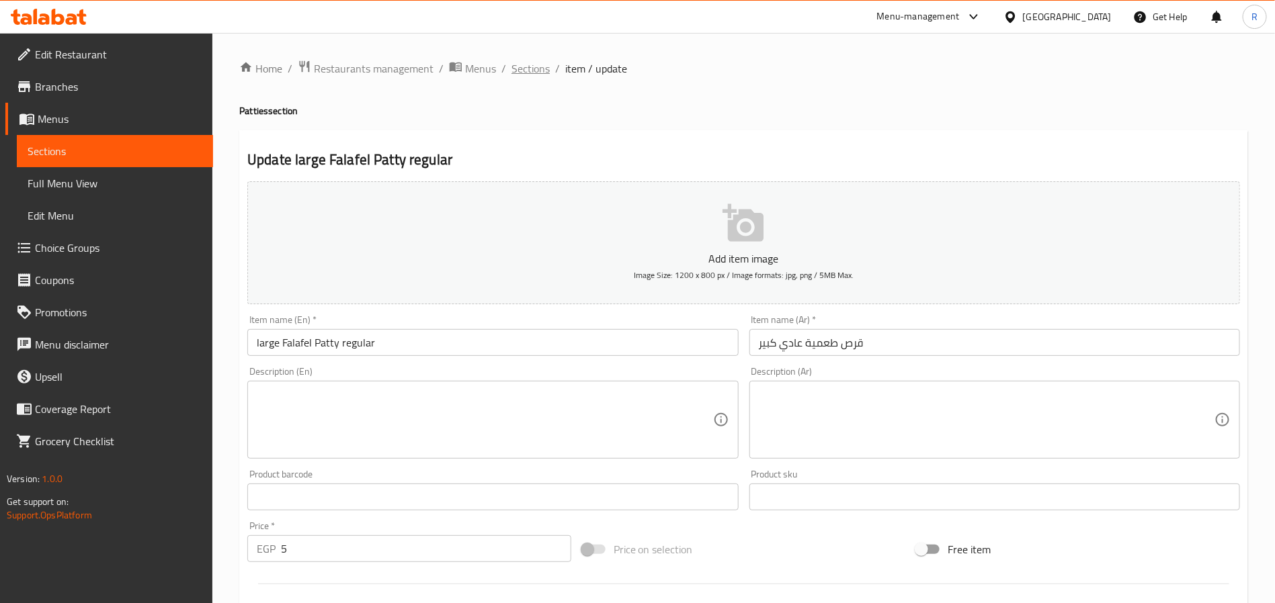
click at [539, 71] on span "Sections" at bounding box center [530, 68] width 38 height 16
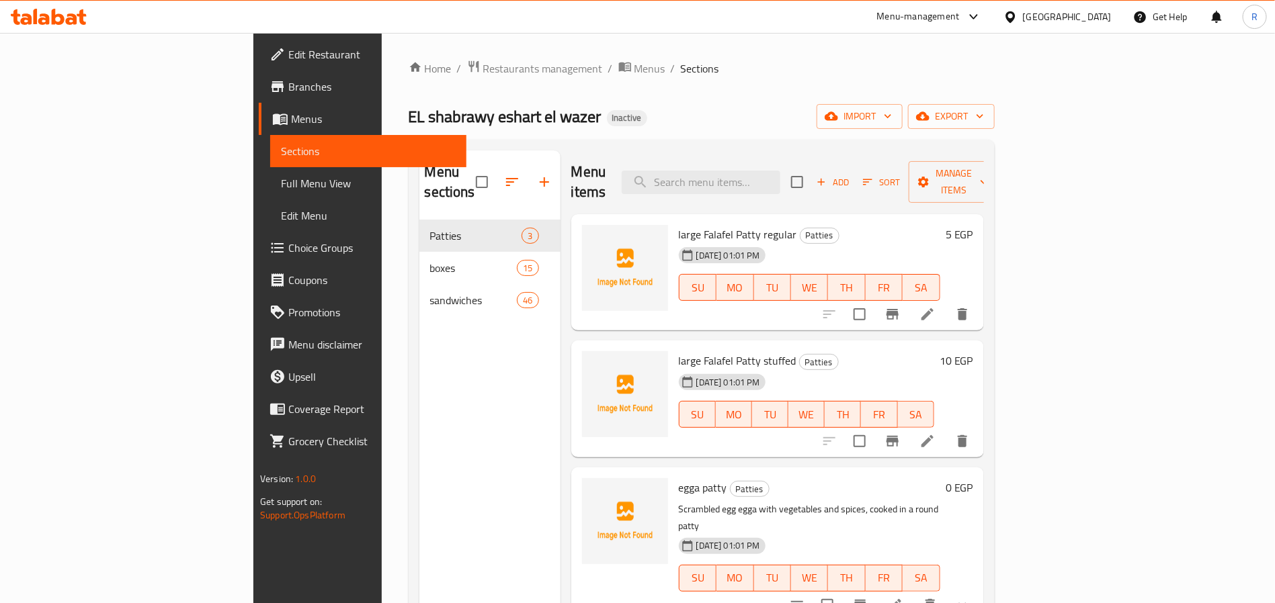
click at [281, 177] on span "Full Menu View" at bounding box center [368, 183] width 175 height 16
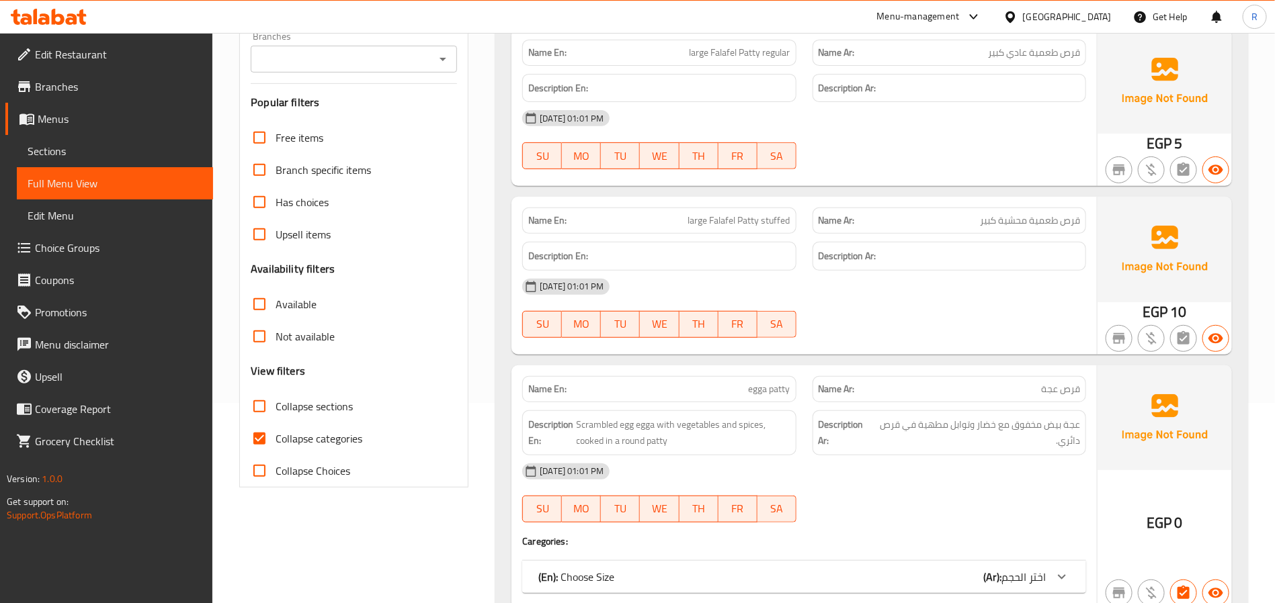
scroll to position [202, 0]
click at [262, 436] on input "Collapse categories" at bounding box center [259, 437] width 32 height 32
checkbox input "false"
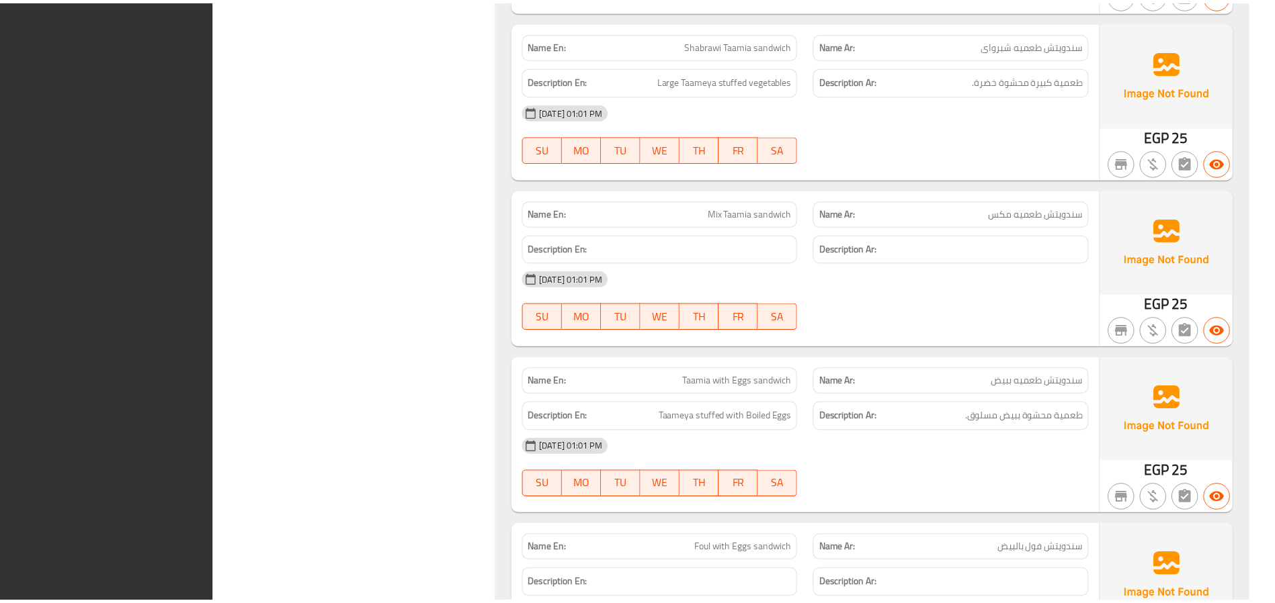
scroll to position [14216, 0]
